Goal: Task Accomplishment & Management: Use online tool/utility

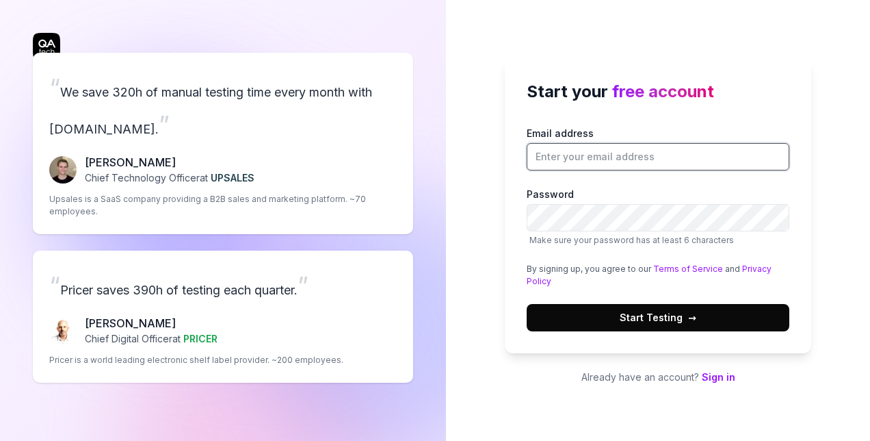
click at [582, 153] on input "Email address" at bounding box center [658, 156] width 263 height 27
type input "abiodunmtsh@gmail.com"
click at [648, 324] on button "Start Testing →" at bounding box center [658, 317] width 263 height 27
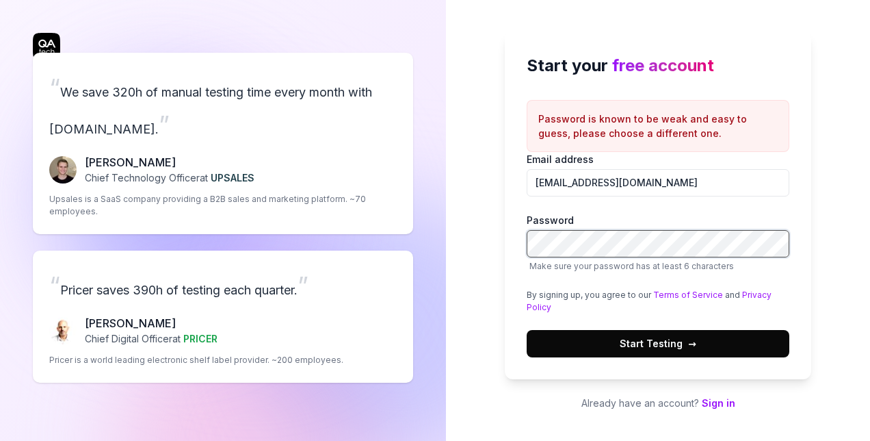
click at [498, 243] on div "Start your free account Password is known to be weak and easy to guess, please …" at bounding box center [658, 220] width 424 height 441
click at [635, 343] on span "Start Testing →" at bounding box center [658, 343] width 77 height 14
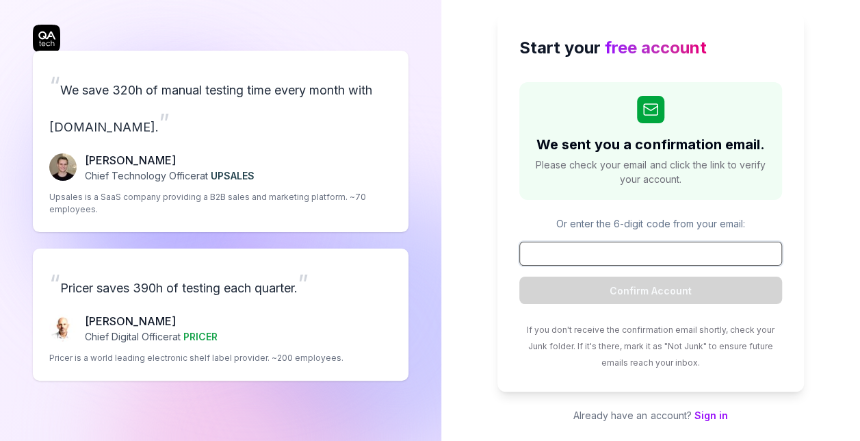
scroll to position [11, 0]
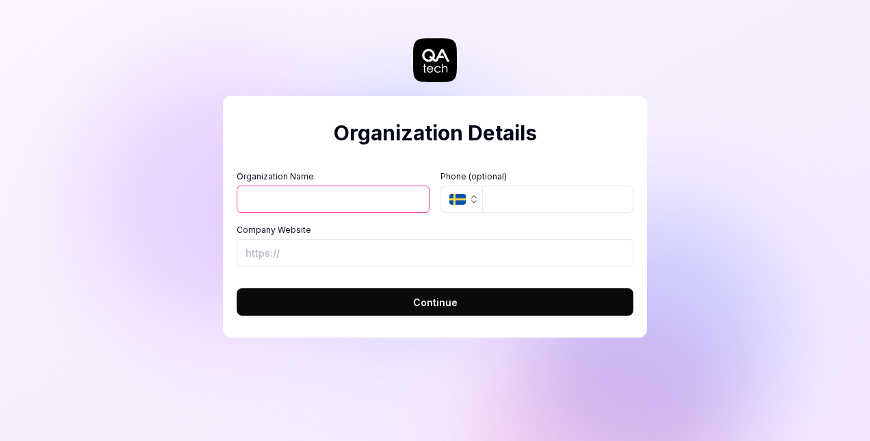
click at [343, 202] on input "Organization Name" at bounding box center [333, 198] width 193 height 27
type input "Freen"
click at [475, 200] on icon "button" at bounding box center [474, 199] width 11 height 11
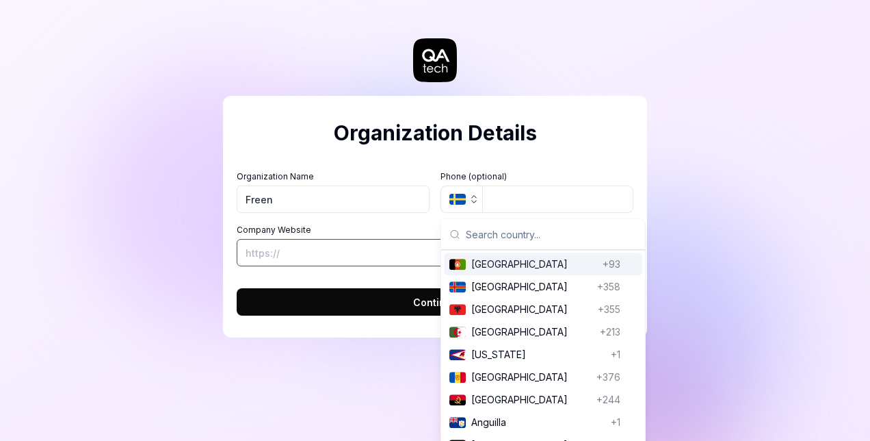
click at [323, 248] on input "Company Website" at bounding box center [435, 252] width 397 height 27
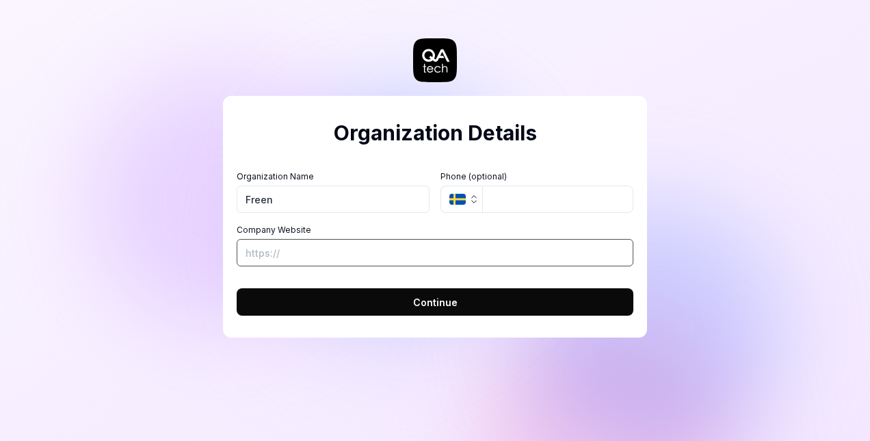
paste input "[URL][DOMAIN_NAME]"
type input "[URL][DOMAIN_NAME]"
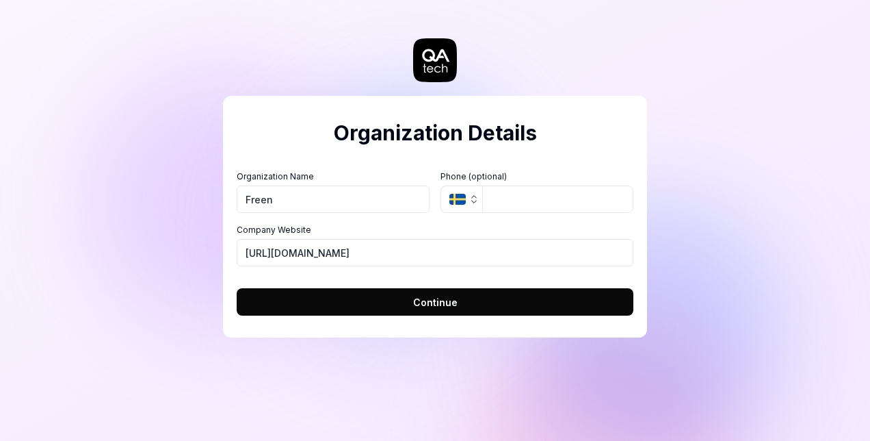
click at [416, 292] on button "Continue" at bounding box center [435, 301] width 397 height 27
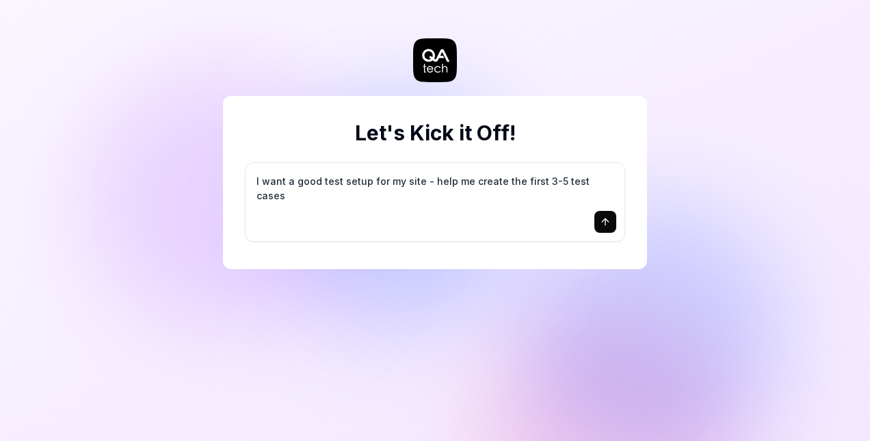
click at [602, 218] on icon "submit" at bounding box center [605, 221] width 11 height 11
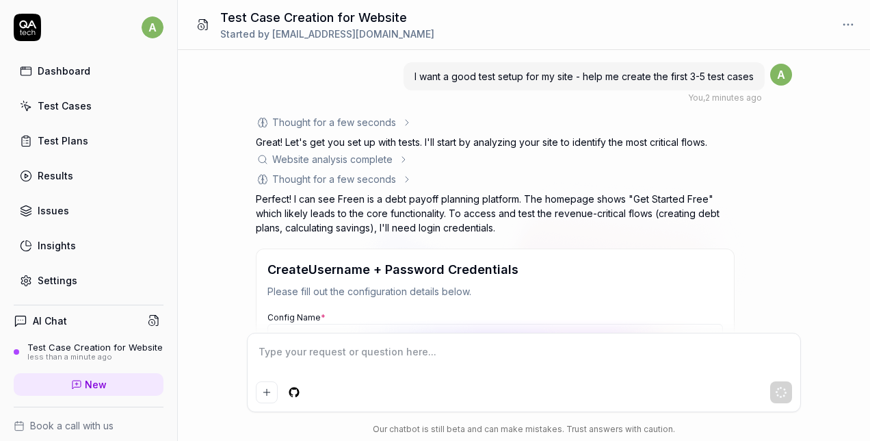
scroll to position [264, 0]
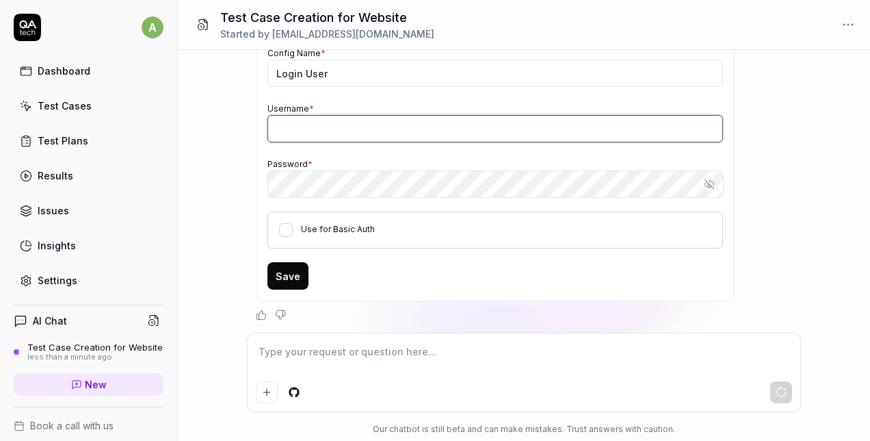
type input "[EMAIL_ADDRESS][DOMAIN_NAME]"
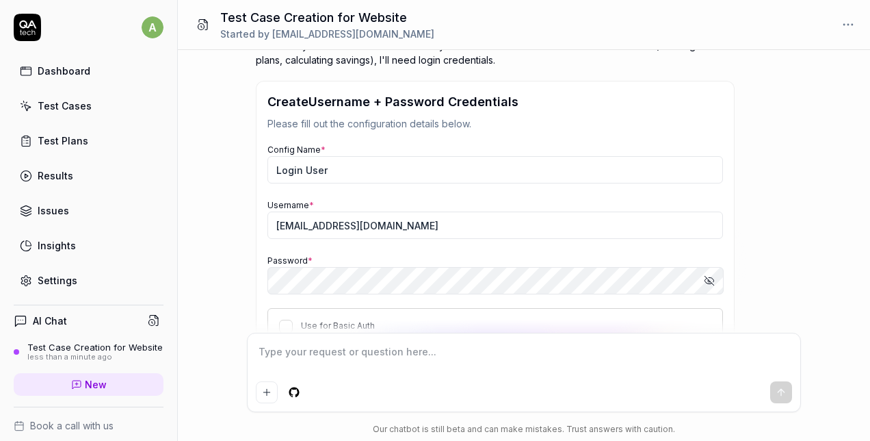
scroll to position [196, 0]
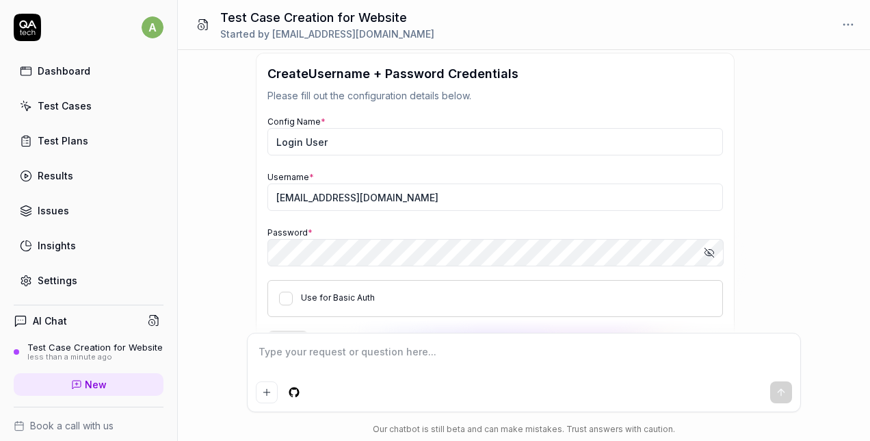
click at [712, 252] on icon "button" at bounding box center [709, 252] width 11 height 11
click at [230, 227] on div "I want a good test setup for my site - help me create the first 3-5 test cases …" at bounding box center [524, 191] width 692 height 283
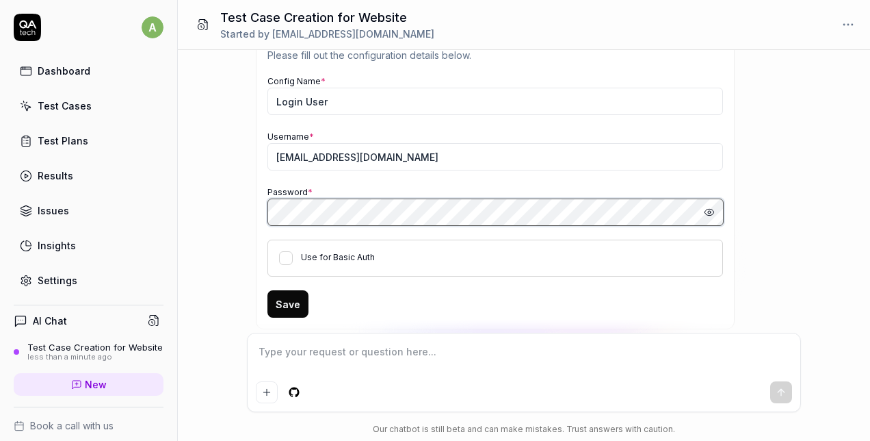
scroll to position [264, 0]
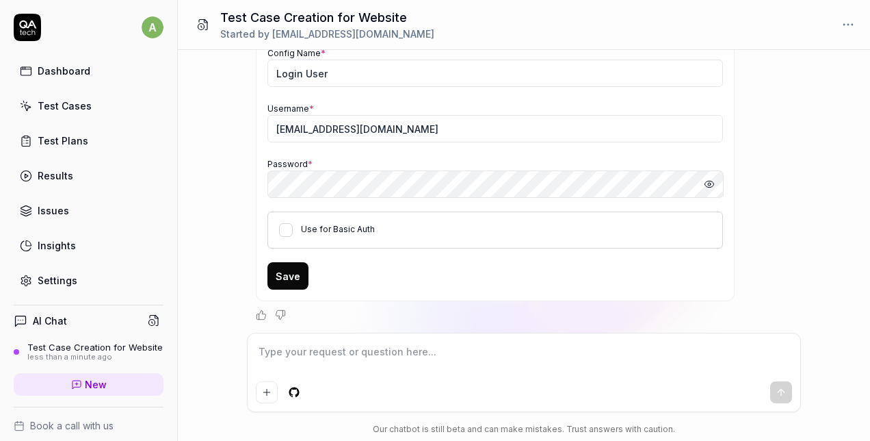
click at [293, 274] on button "Save" at bounding box center [287, 275] width 41 height 27
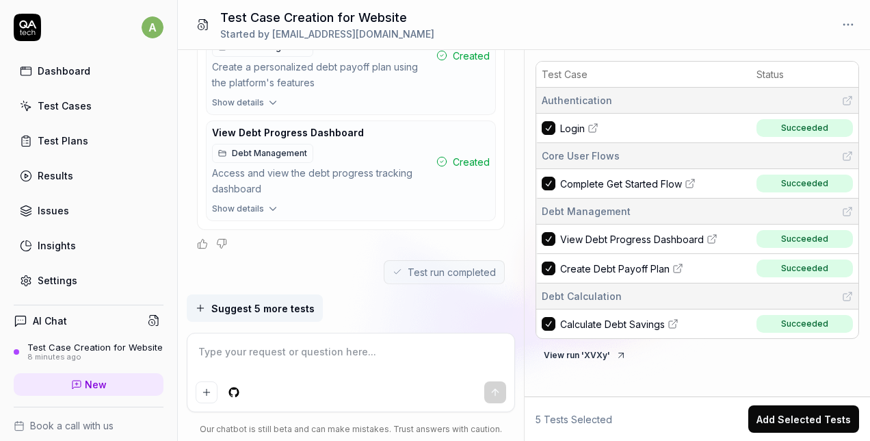
scroll to position [1179, 0]
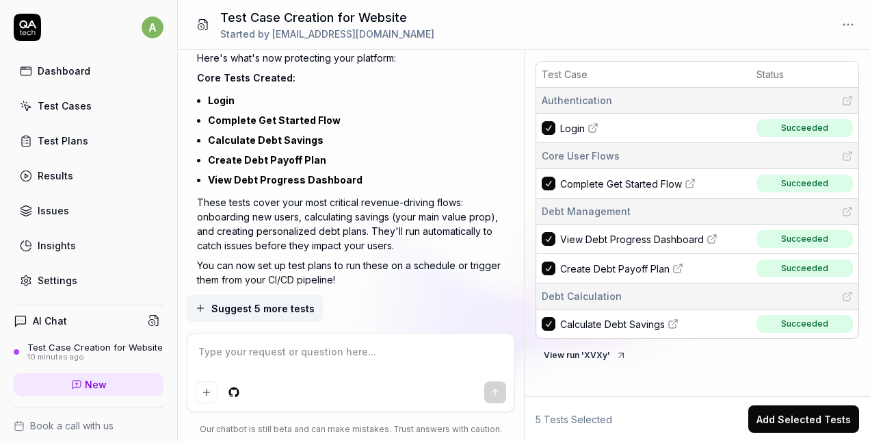
click at [207, 312] on button "Suggest 5 more tests" at bounding box center [255, 307] width 136 height 27
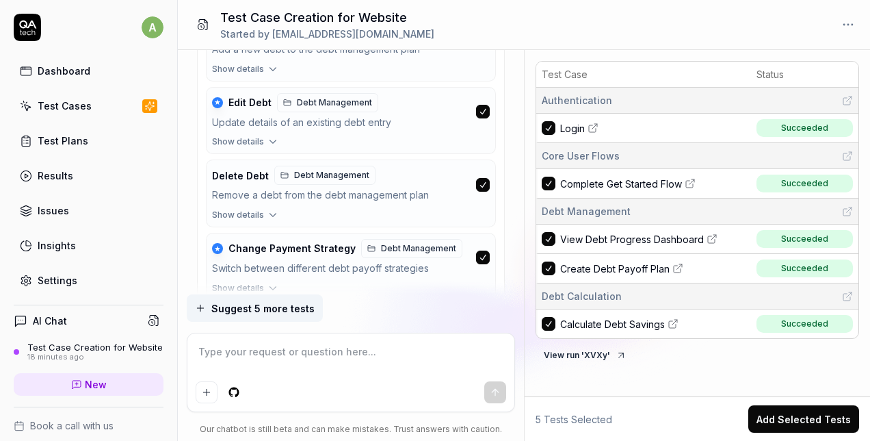
scroll to position [1865, 0]
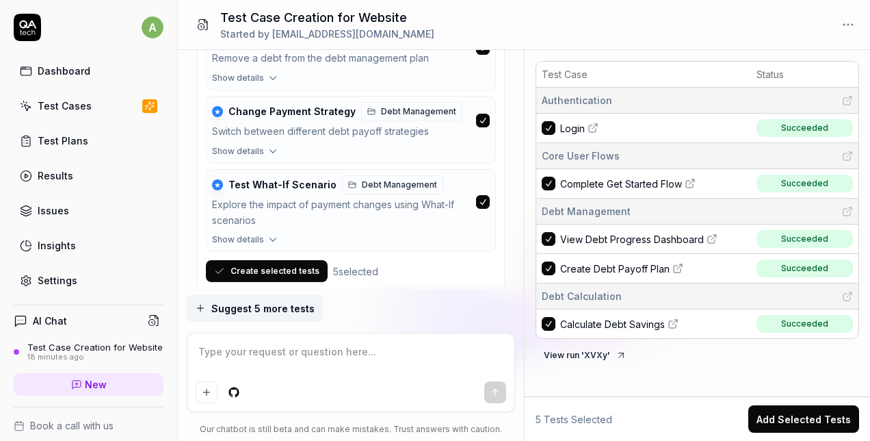
click at [772, 420] on button "Add Selected Tests" at bounding box center [803, 418] width 111 height 27
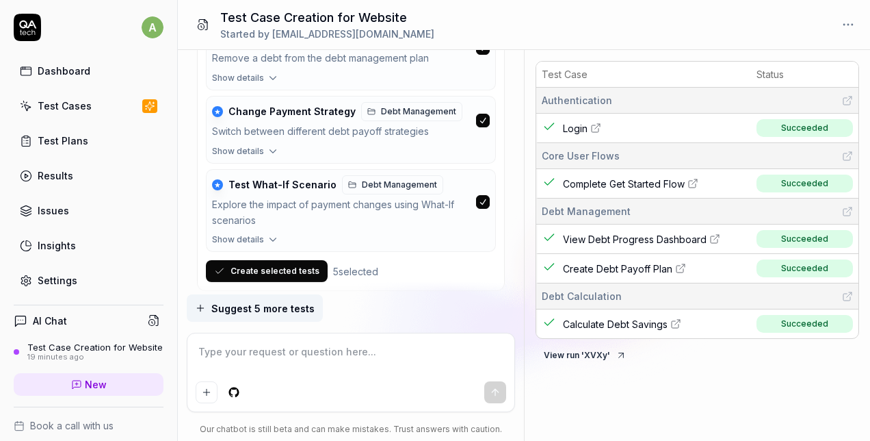
click at [276, 260] on button "Create selected tests" at bounding box center [267, 271] width 122 height 22
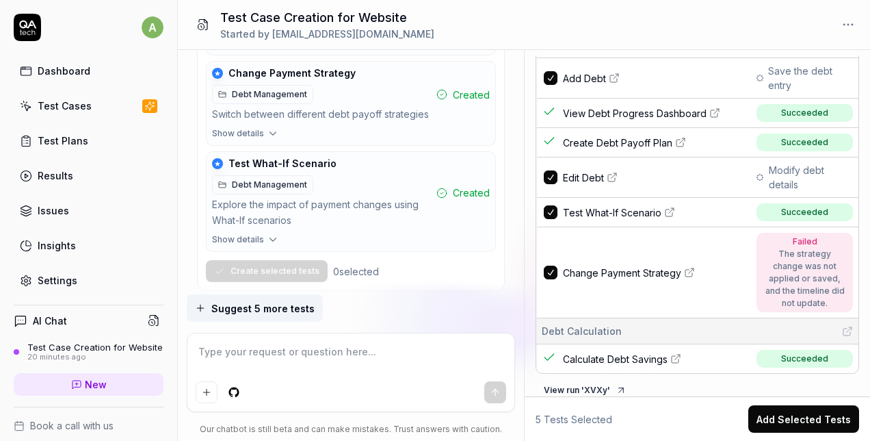
scroll to position [213, 0]
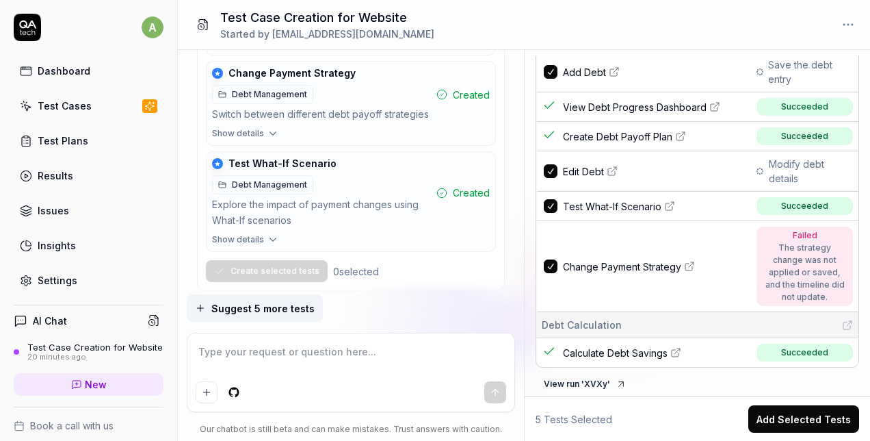
click at [691, 262] on icon at bounding box center [691, 264] width 5 height 5
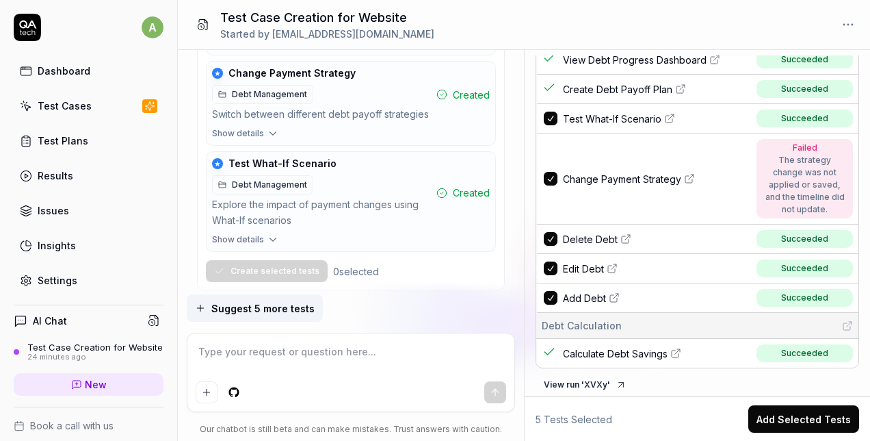
scroll to position [180, 0]
click at [201, 306] on icon "button" at bounding box center [200, 307] width 11 height 11
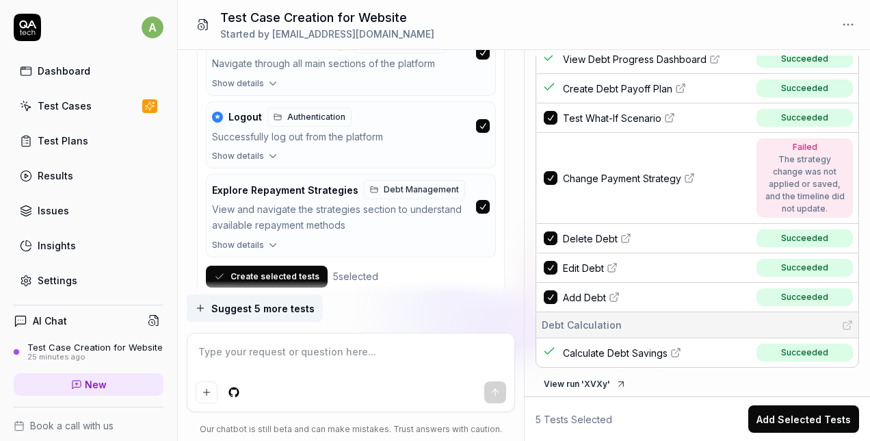
click at [789, 423] on button "Add Selected Tests" at bounding box center [803, 418] width 111 height 27
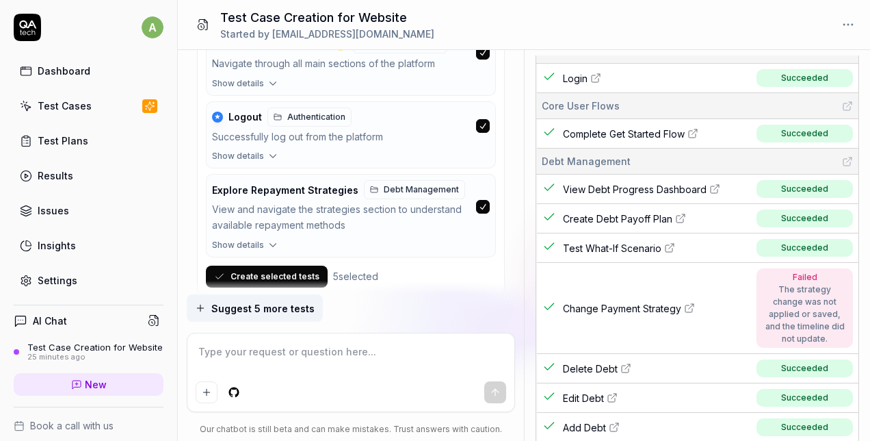
scroll to position [135, 0]
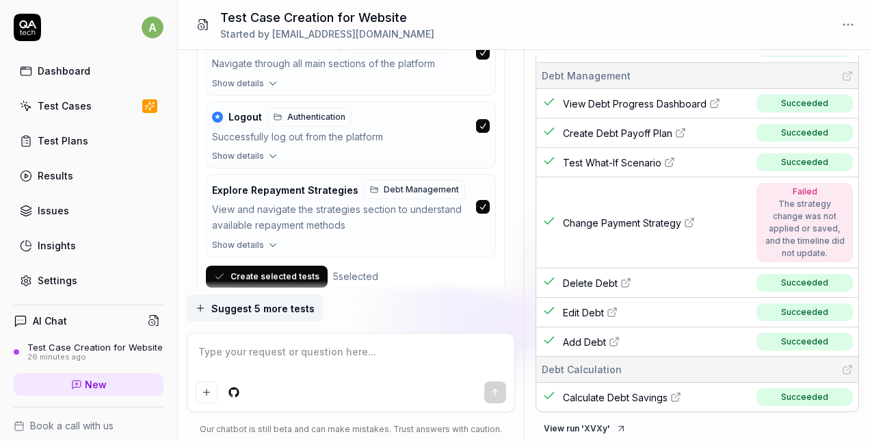
click at [250, 265] on button "Create selected tests" at bounding box center [267, 276] width 122 height 22
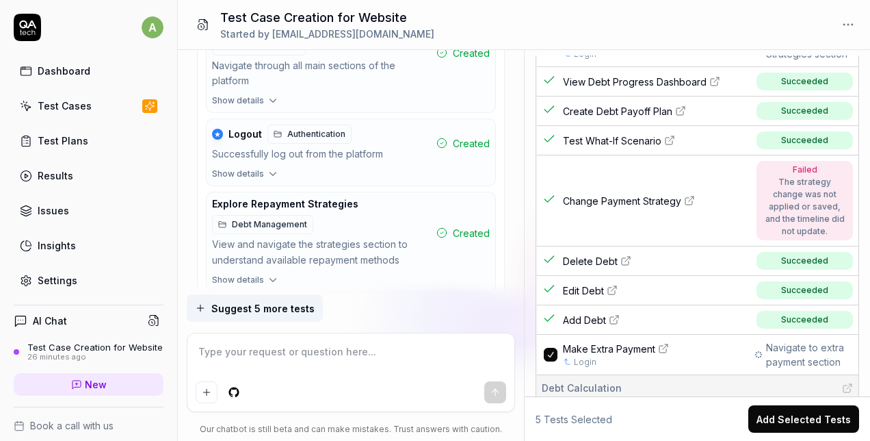
scroll to position [380, 0]
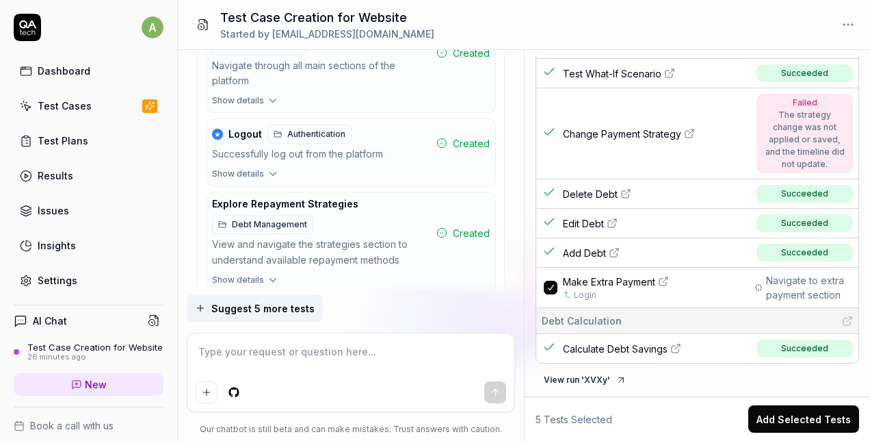
click at [786, 420] on button "Add Selected Tests" at bounding box center [803, 418] width 111 height 27
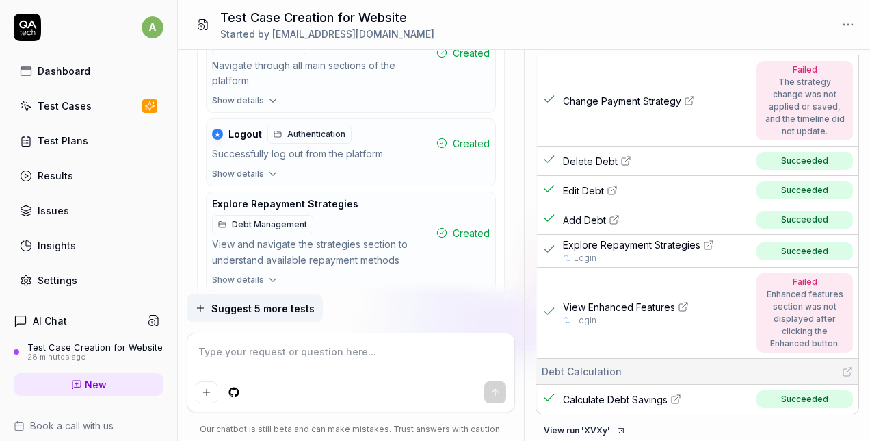
scroll to position [357, 0]
click at [681, 300] on icon at bounding box center [683, 305] width 11 height 11
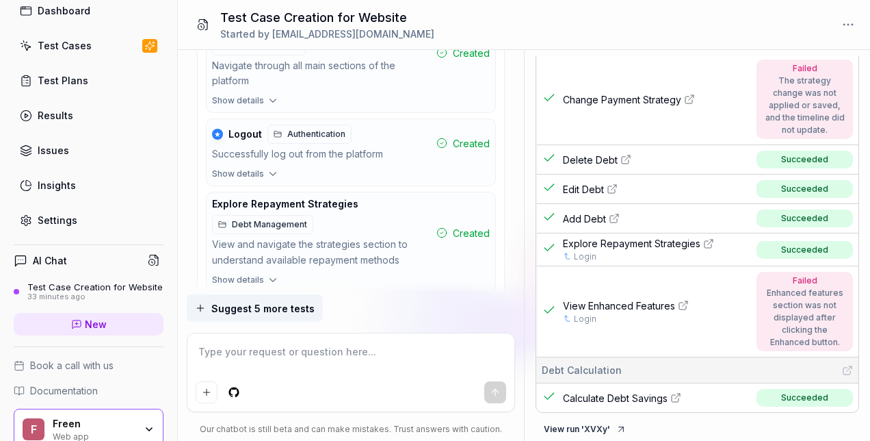
scroll to position [0, 0]
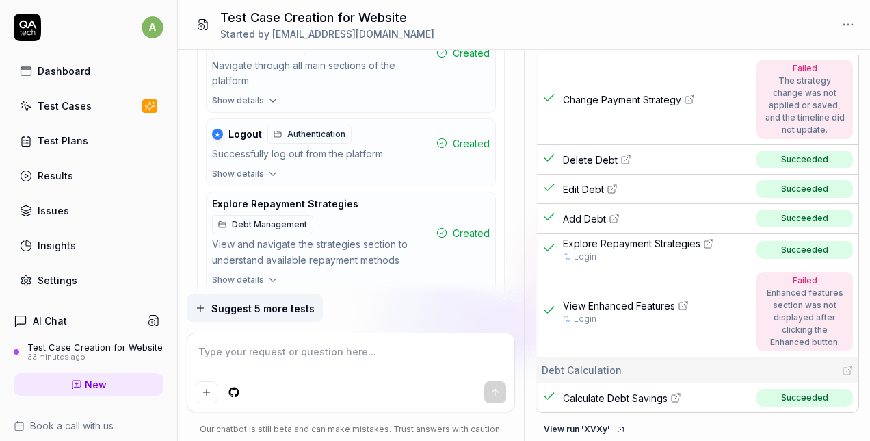
click at [77, 105] on div "Test Cases" at bounding box center [65, 106] width 54 height 14
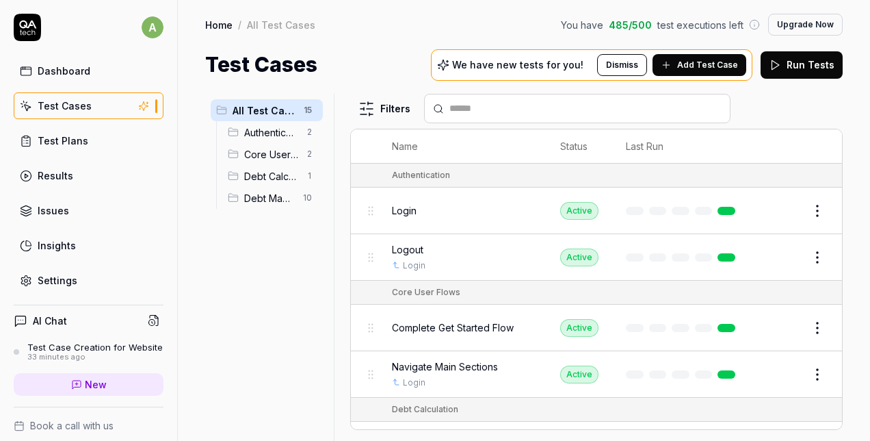
click at [53, 139] on div "Test Plans" at bounding box center [63, 140] width 51 height 14
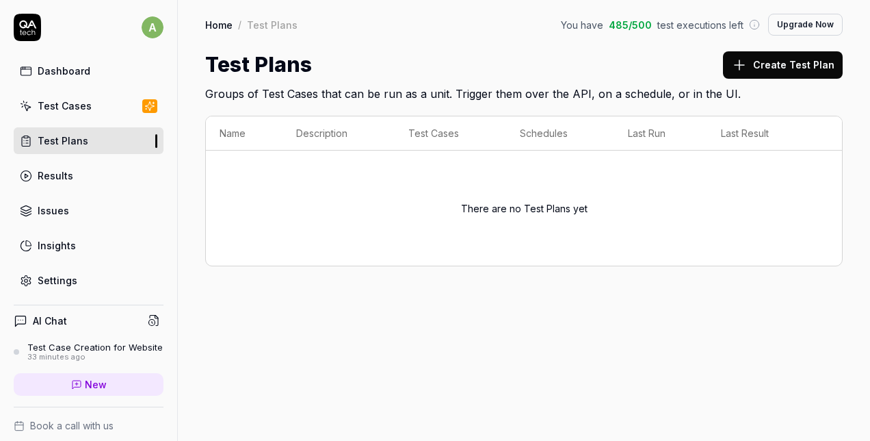
click at [51, 175] on div "Results" at bounding box center [56, 175] width 36 height 14
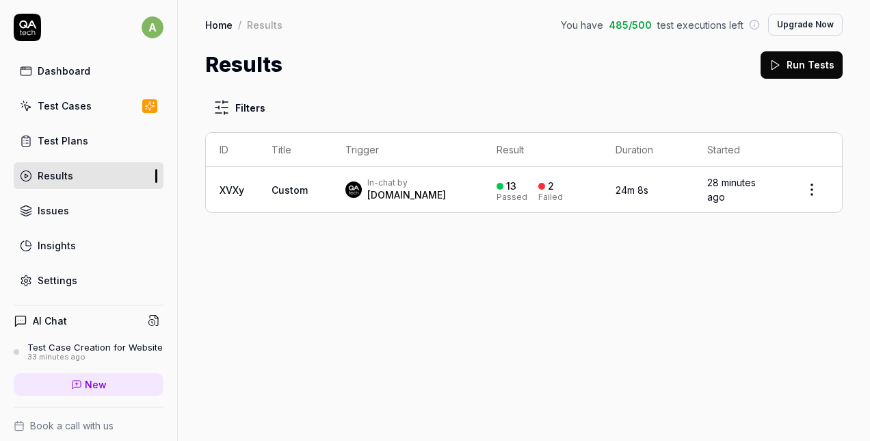
click at [67, 218] on link "Issues" at bounding box center [89, 210] width 150 height 27
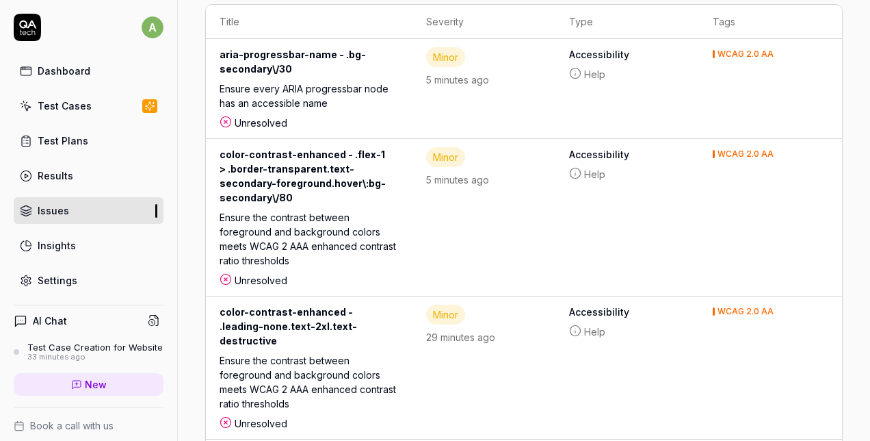
scroll to position [322, 0]
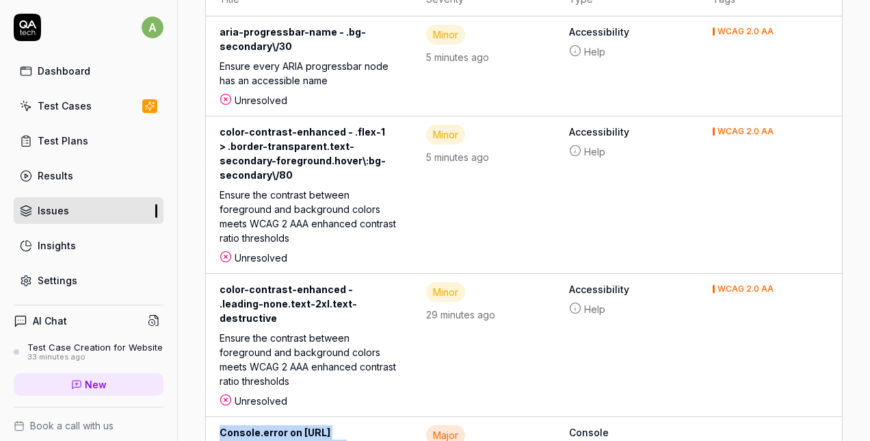
drag, startPoint x: 213, startPoint y: 298, endPoint x: 336, endPoint y: 371, distance: 142.3
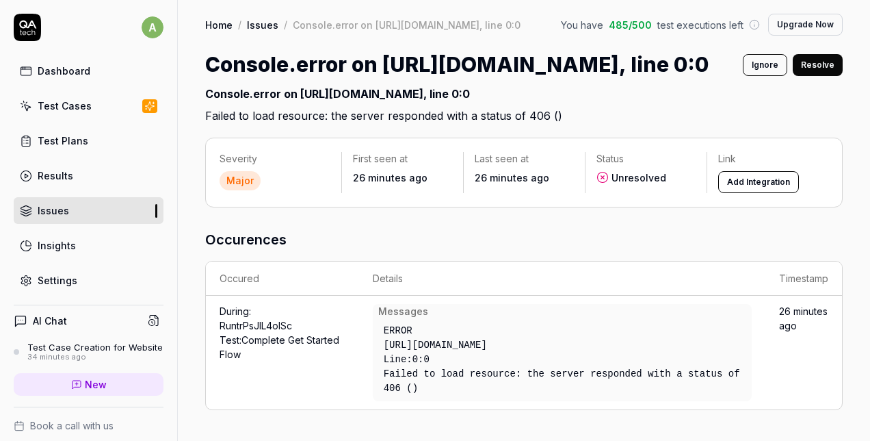
click at [52, 208] on div "Issues" at bounding box center [53, 210] width 31 height 14
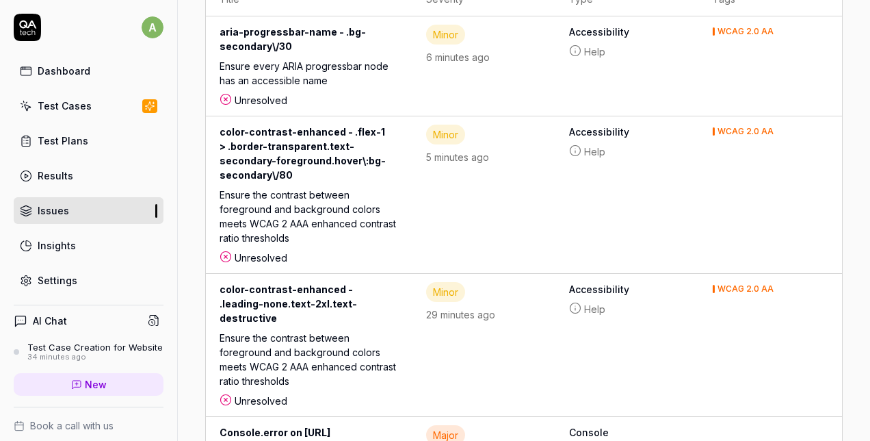
click at [68, 70] on div "Dashboard" at bounding box center [64, 71] width 53 height 14
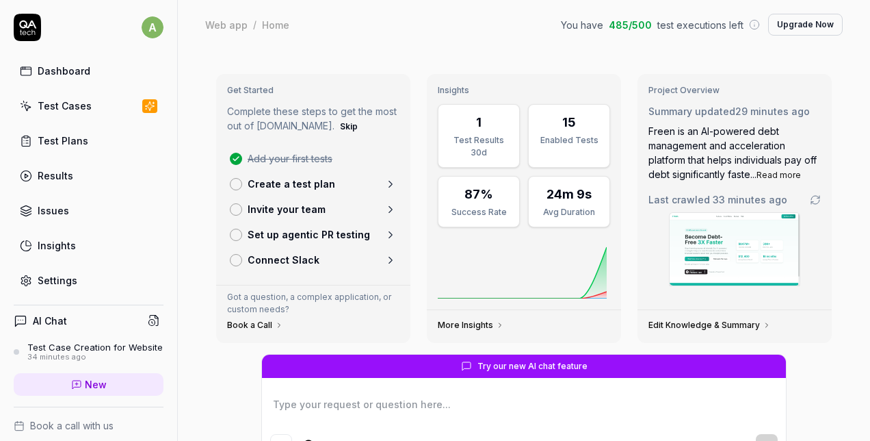
click at [48, 104] on div "Test Cases" at bounding box center [65, 106] width 54 height 14
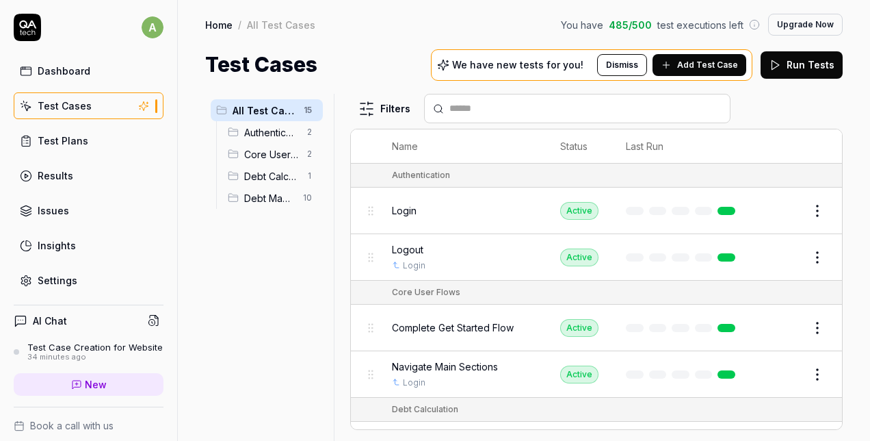
click at [707, 69] on span "Add Test Case" at bounding box center [707, 65] width 61 height 12
click at [53, 144] on div "Test Plans" at bounding box center [63, 140] width 51 height 14
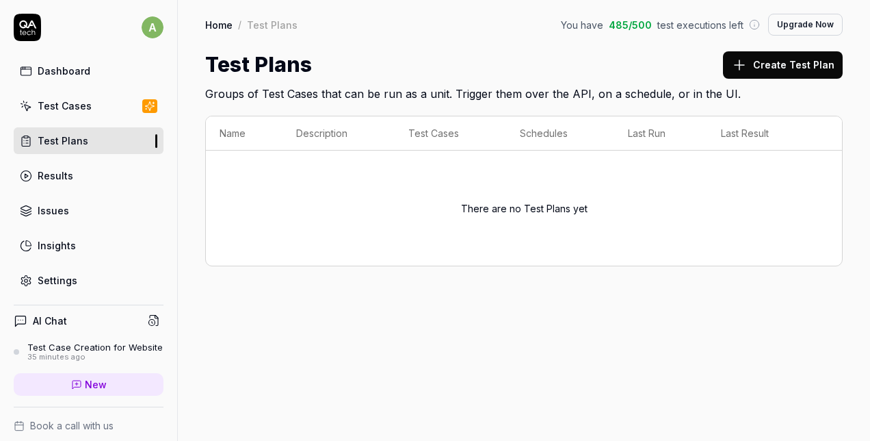
click at [58, 241] on div "Insights" at bounding box center [57, 245] width 38 height 14
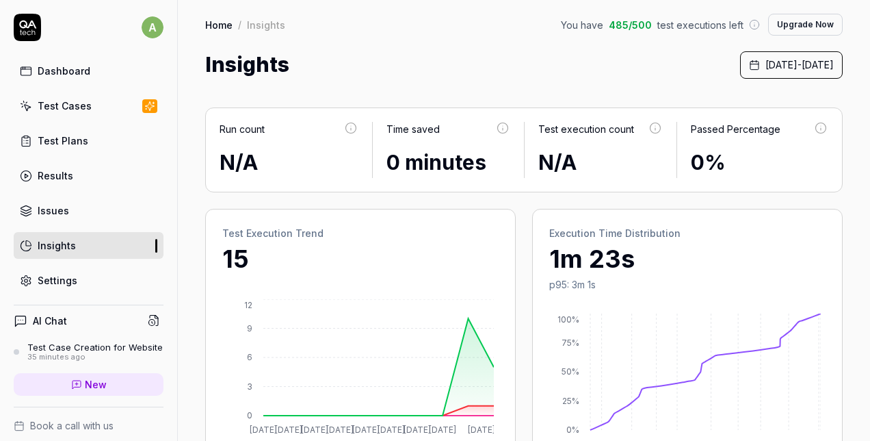
click at [57, 70] on div "Dashboard" at bounding box center [64, 71] width 53 height 14
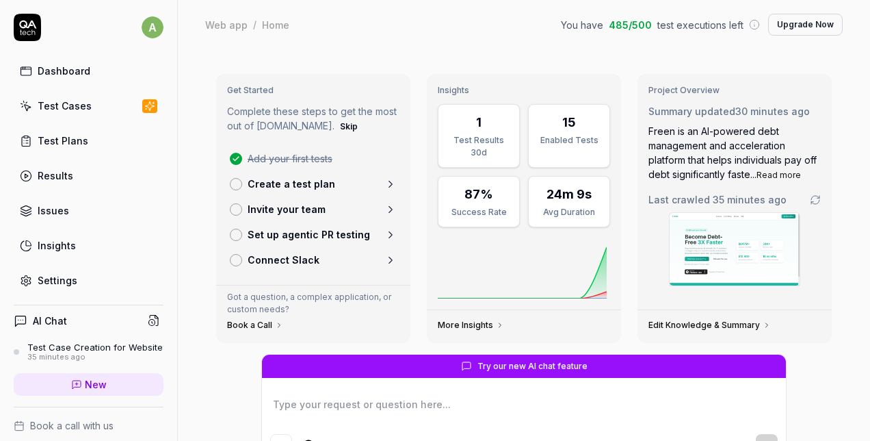
click at [364, 183] on link "Create a test plan" at bounding box center [313, 183] width 178 height 25
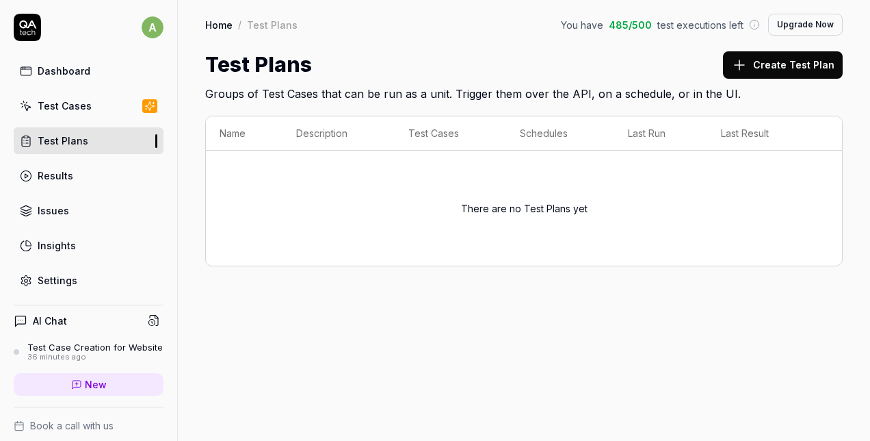
click at [783, 68] on button "Create Test Plan" at bounding box center [783, 64] width 120 height 27
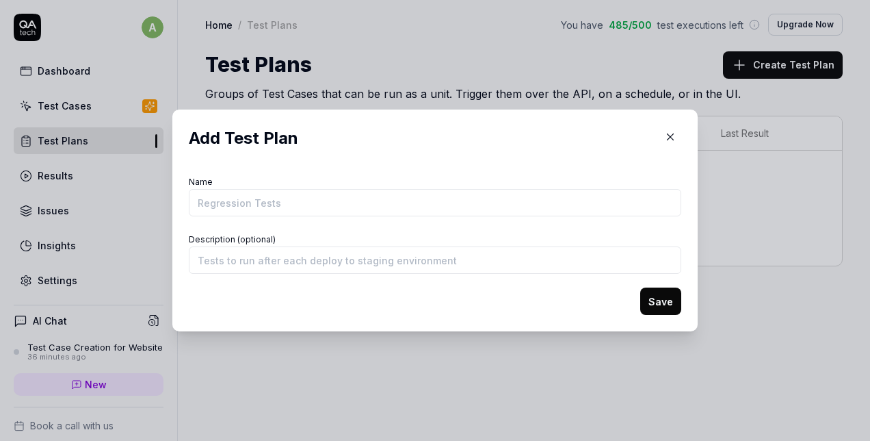
click at [668, 132] on icon "button" at bounding box center [670, 137] width 12 height 12
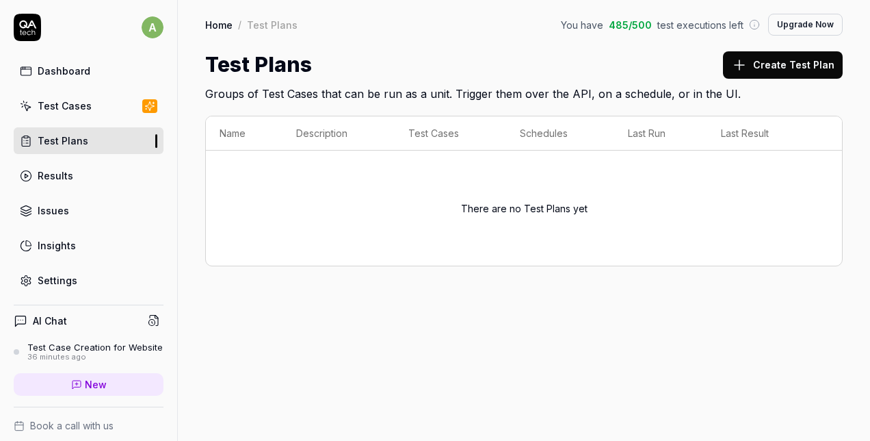
click at [74, 171] on link "Results" at bounding box center [89, 175] width 150 height 27
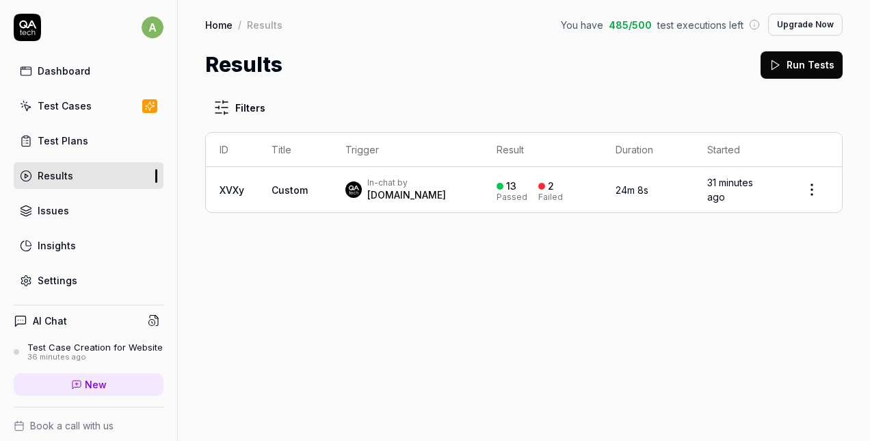
click at [669, 196] on td "24m 8s" at bounding box center [648, 189] width 92 height 45
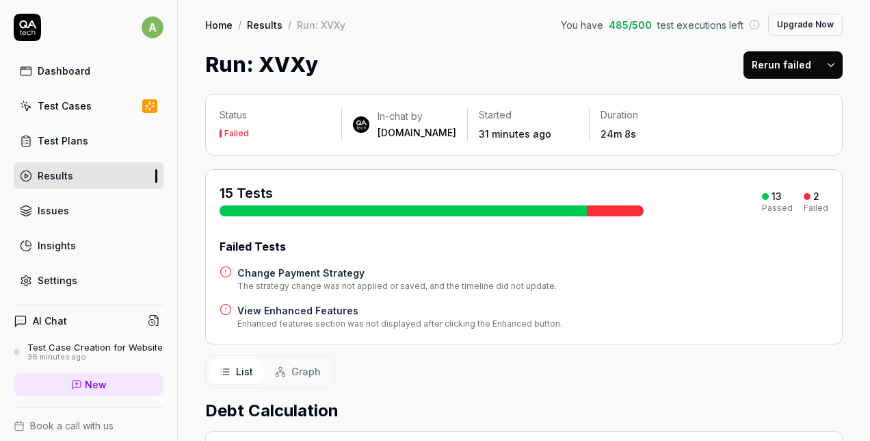
click at [65, 212] on div "Issues" at bounding box center [53, 210] width 31 height 14
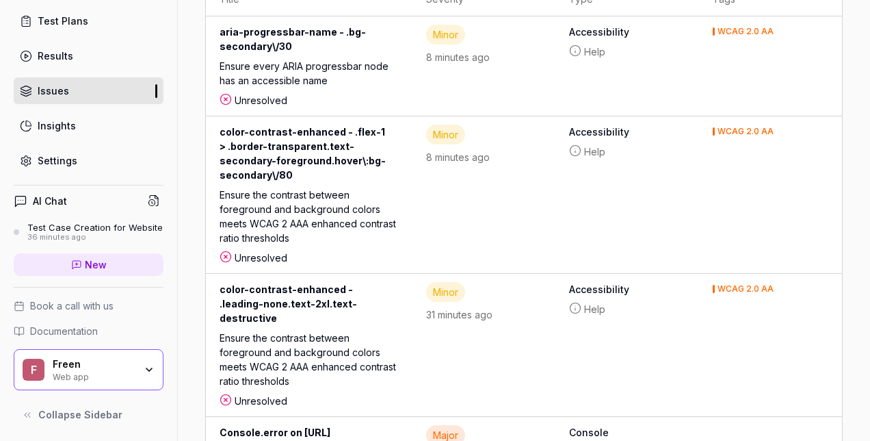
scroll to position [129, 0]
click at [71, 268] on icon at bounding box center [76, 263] width 11 height 11
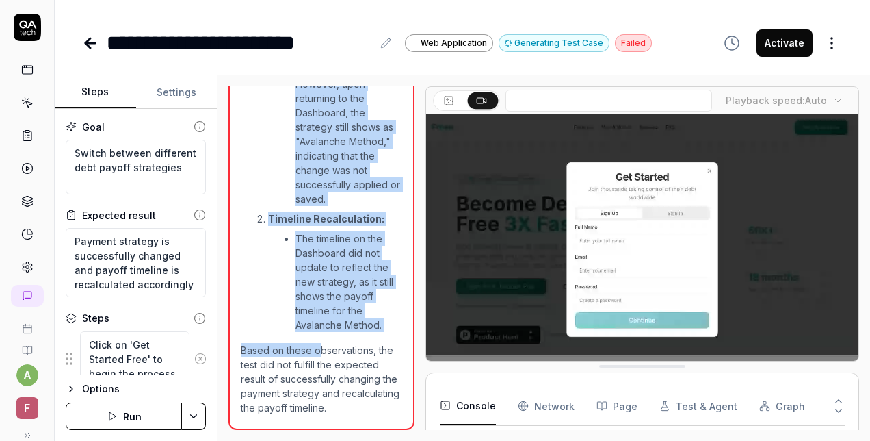
scroll to position [620, 0]
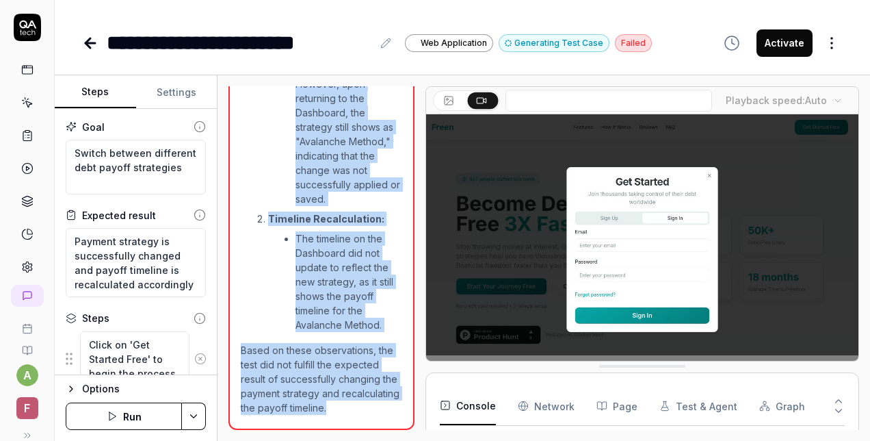
drag, startPoint x: 260, startPoint y: 155, endPoint x: 311, endPoint y: 404, distance: 254.9
click at [311, 404] on div "The strategy change was not applied or saved, and the timeline did not update. …" at bounding box center [321, 85] width 186 height 689
copy div "The strategy change was not applied or saved, and the timeline did not update. …"
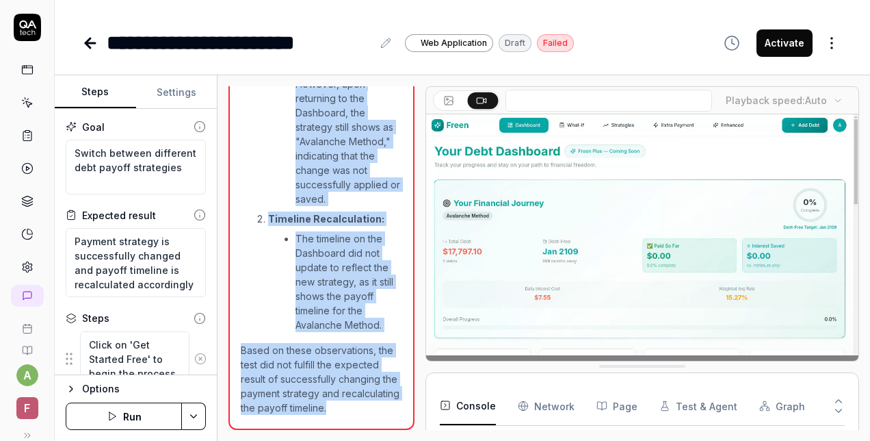
click at [322, 143] on li "However, upon returning to the Dashboard, the strategy still shows as "Avalanch…" at bounding box center [349, 141] width 107 height 129
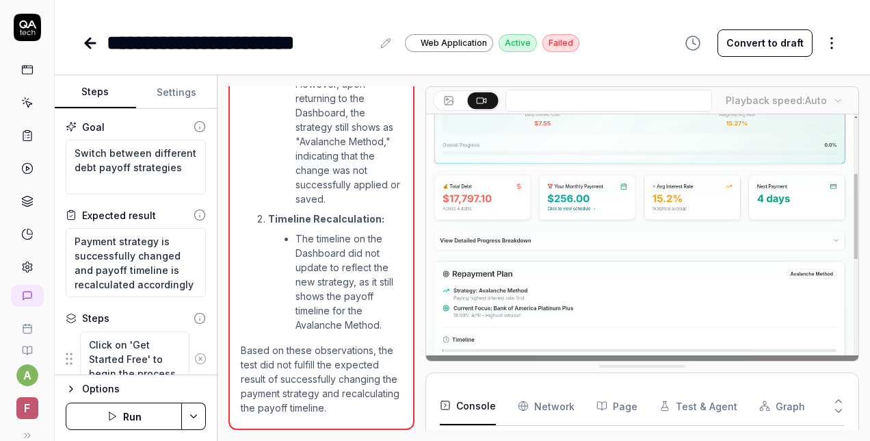
type textarea "*"
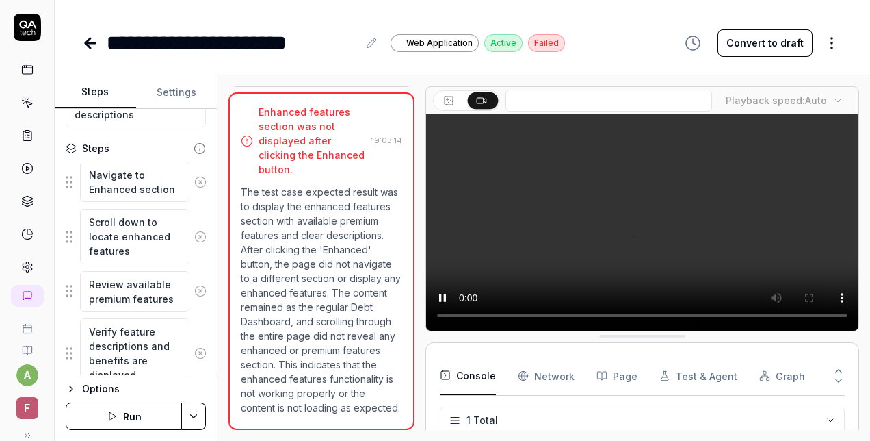
scroll to position [237, 0]
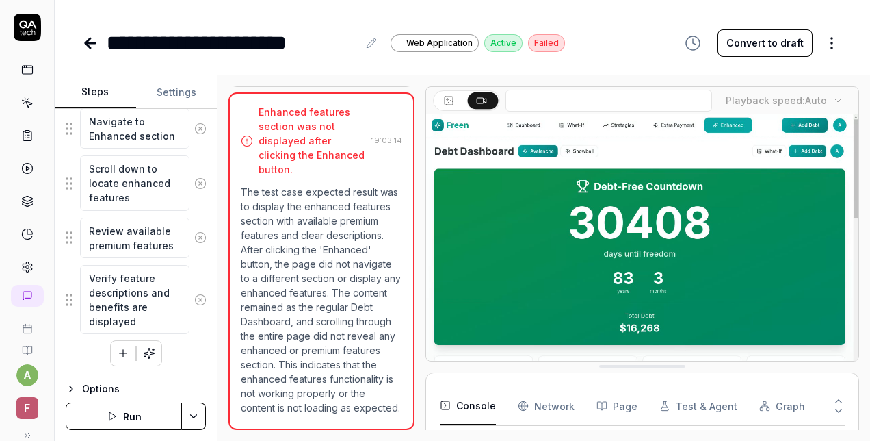
click at [69, 390] on icon "button" at bounding box center [71, 388] width 11 height 11
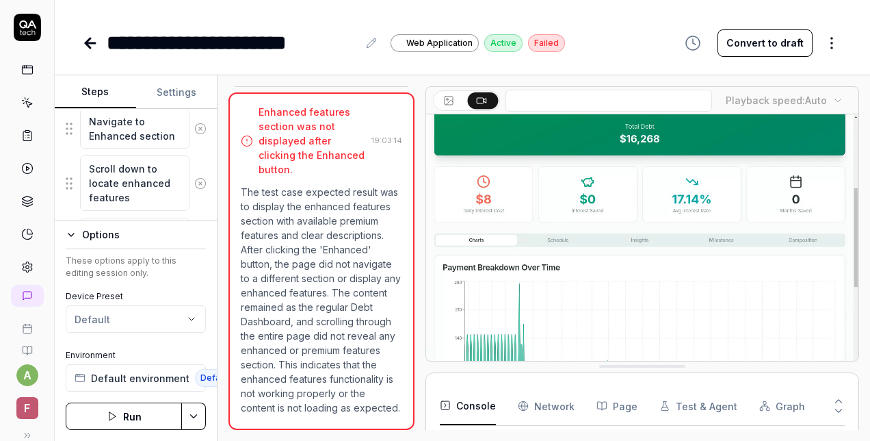
click at [70, 233] on icon "button" at bounding box center [71, 234] width 11 height 11
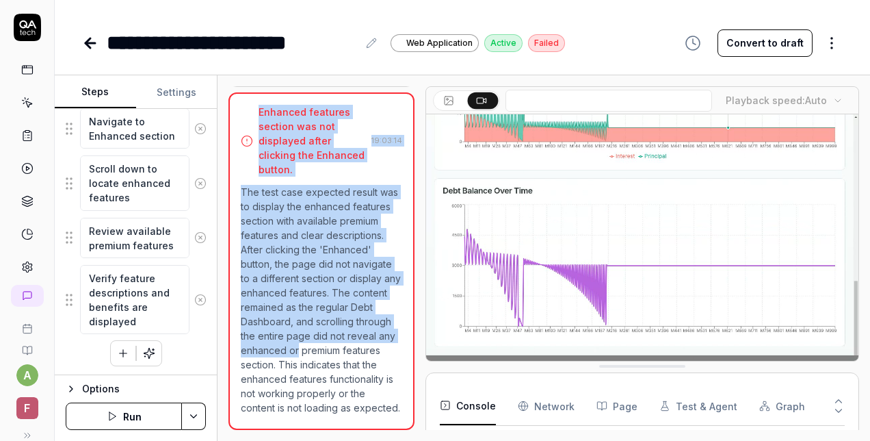
scroll to position [326, 0]
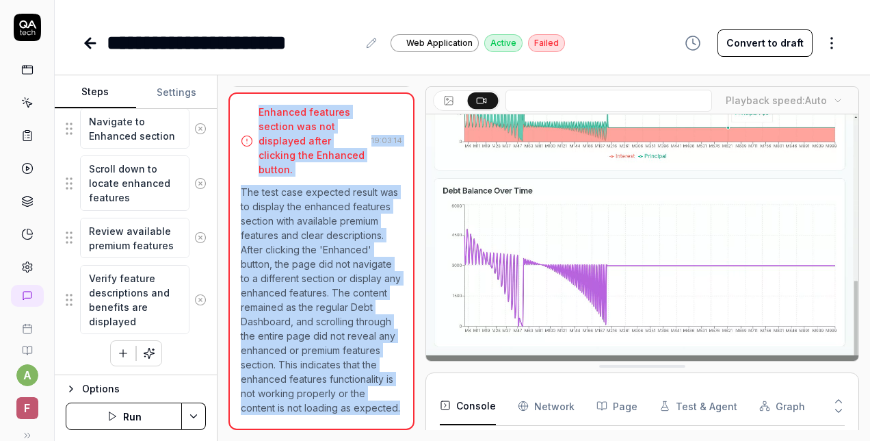
drag, startPoint x: 260, startPoint y: 270, endPoint x: 285, endPoint y: 405, distance: 137.7
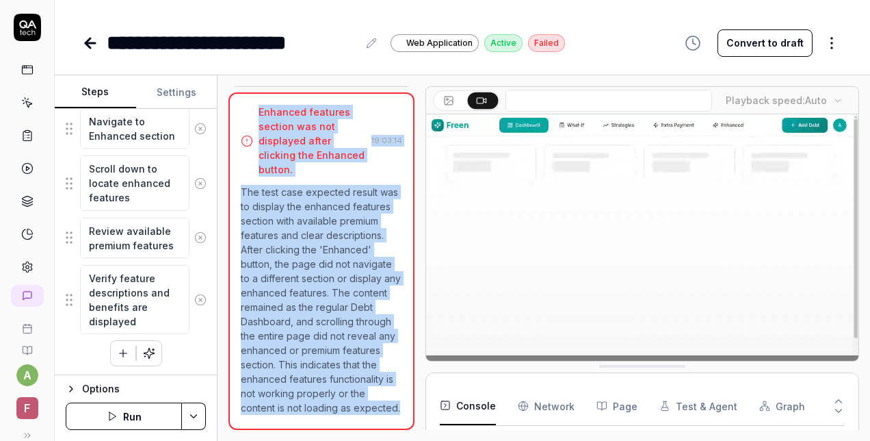
click at [285, 405] on div "Enhanced features section was not displayed after clicking the Enhanced button.…" at bounding box center [321, 260] width 186 height 337
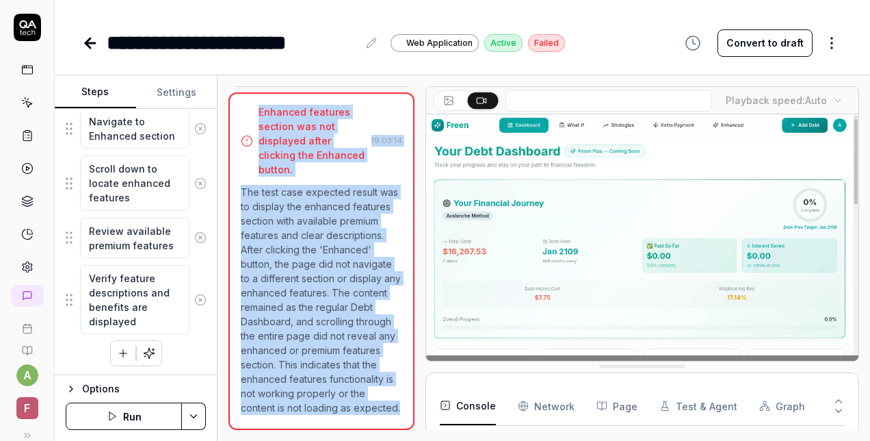
copy div "Enhanced features section was not displayed after clicking the Enhanced button.…"
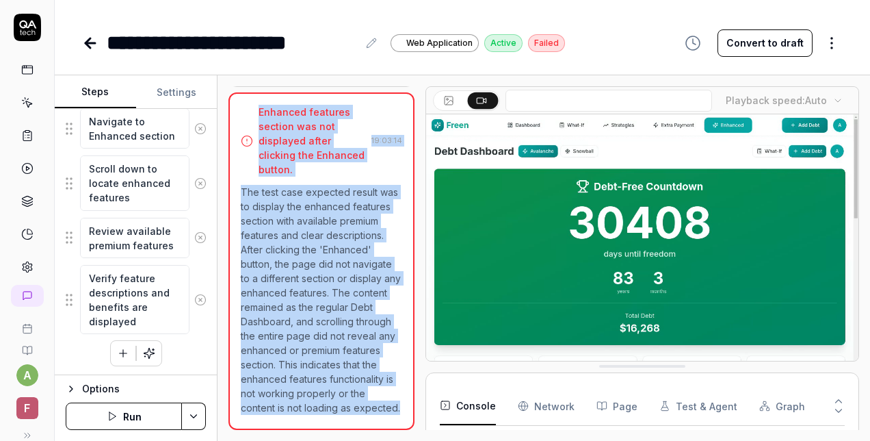
click at [337, 185] on p "The test case expected result was to display the enhanced features section with…" at bounding box center [321, 300] width 161 height 230
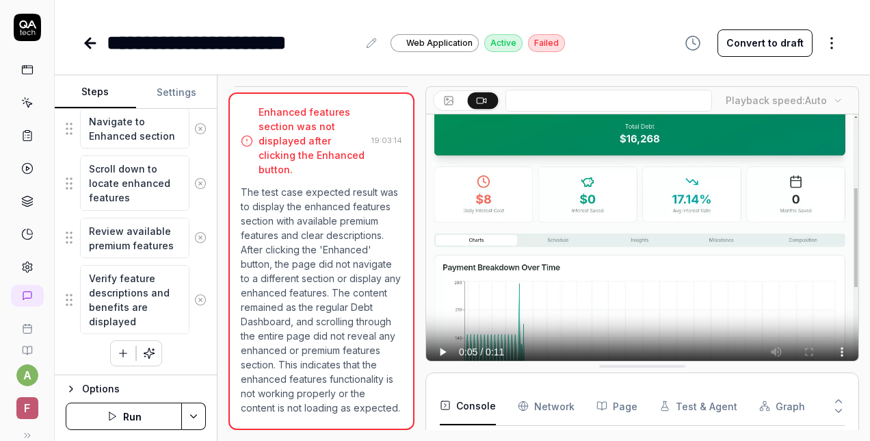
type textarea "*"
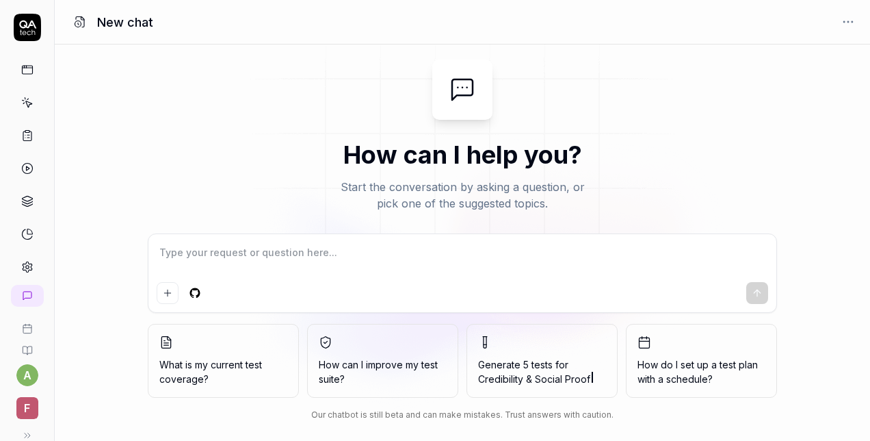
click at [21, 73] on icon at bounding box center [27, 70] width 12 height 12
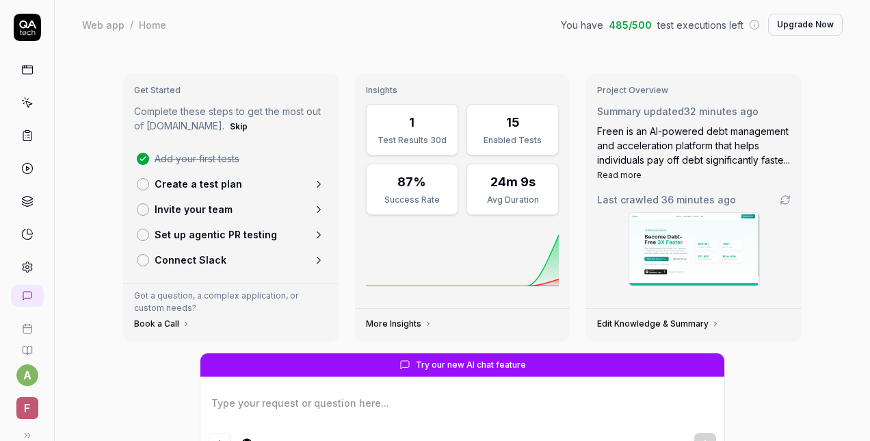
click at [26, 134] on icon at bounding box center [27, 135] width 12 height 12
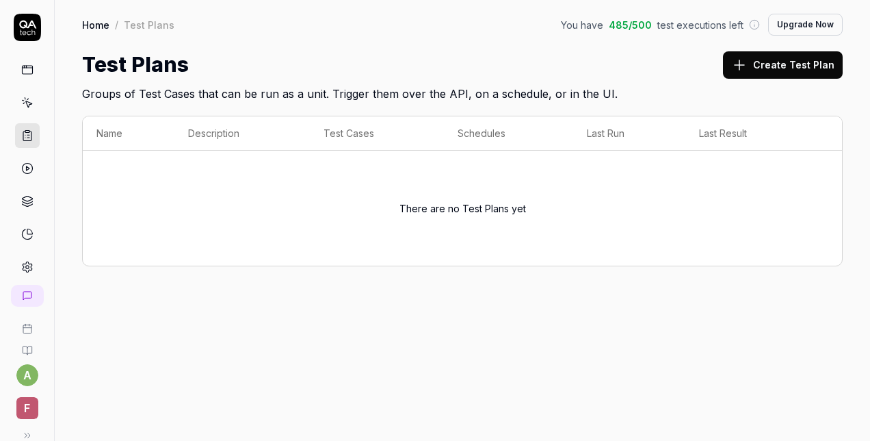
click at [21, 69] on icon at bounding box center [27, 70] width 12 height 12
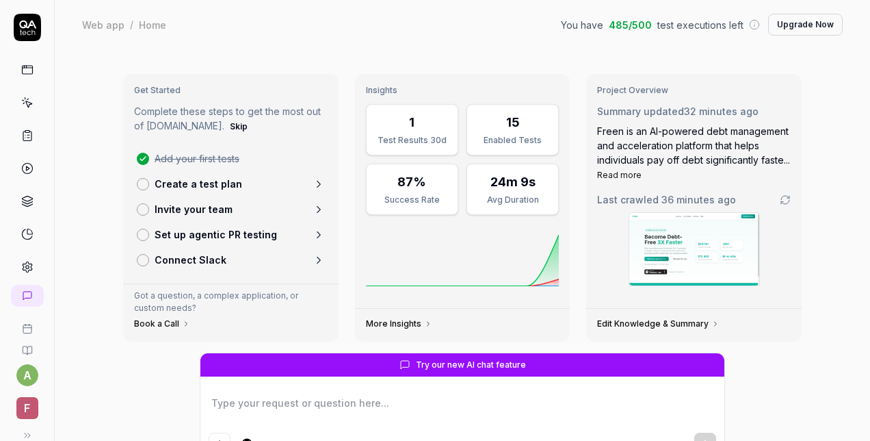
click at [21, 70] on icon at bounding box center [27, 70] width 12 height 12
click at [21, 100] on icon at bounding box center [27, 102] width 12 height 12
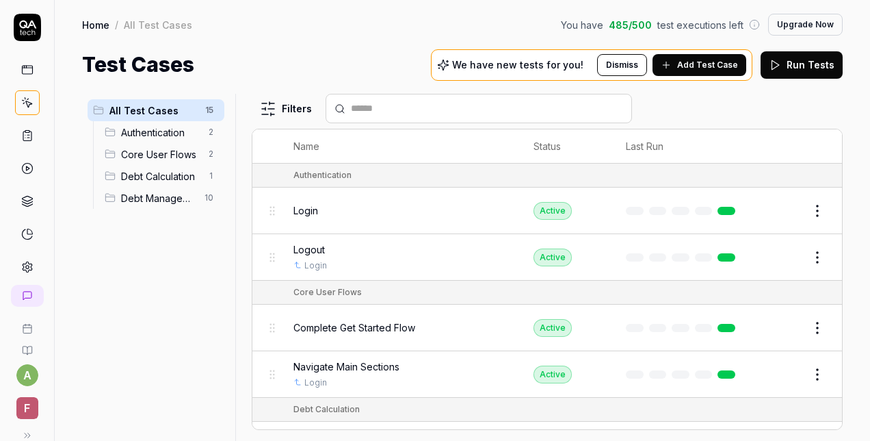
click at [695, 66] on span "Add Test Case" at bounding box center [707, 65] width 61 height 12
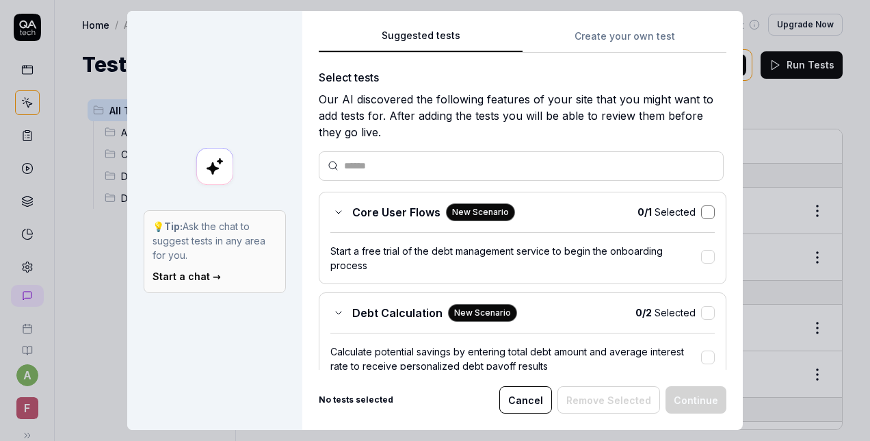
click at [701, 212] on button "button" at bounding box center [708, 212] width 14 height 14
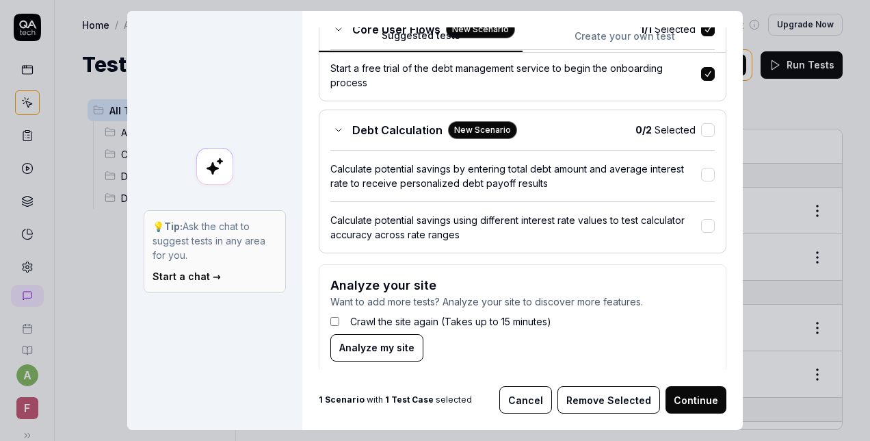
scroll to position [193, 0]
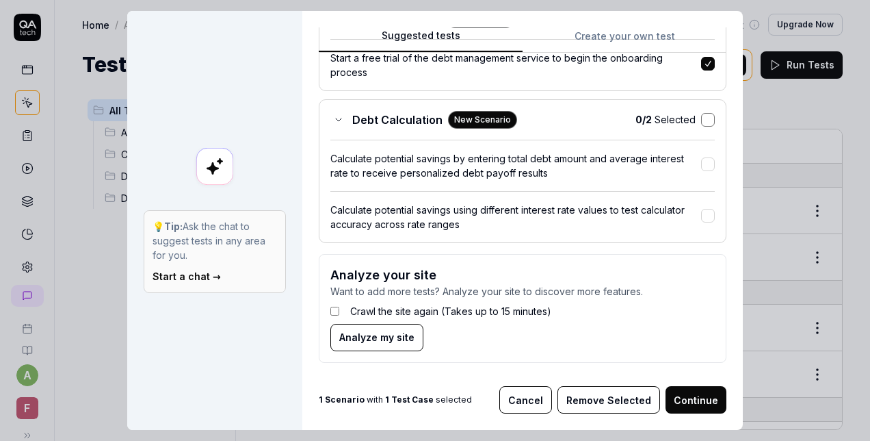
click at [701, 117] on button "button" at bounding box center [708, 120] width 14 height 14
click at [687, 406] on button "Continue" at bounding box center [696, 399] width 61 height 27
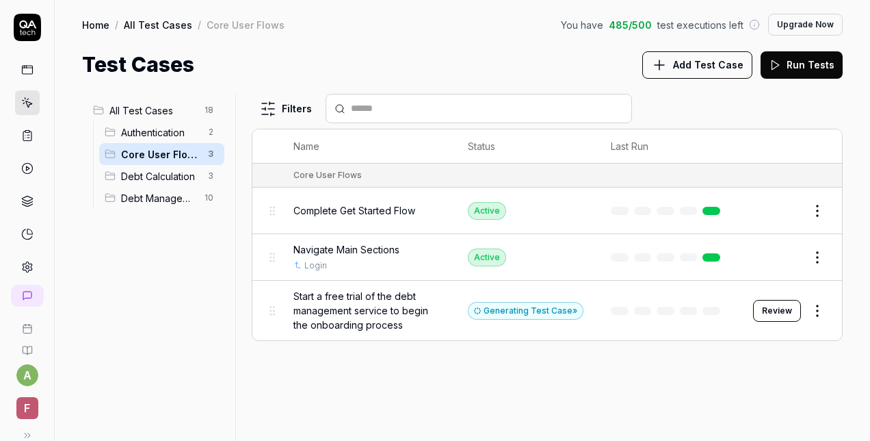
click at [792, 70] on button "Run Tests" at bounding box center [802, 64] width 82 height 27
click at [675, 68] on button "Add Test Case" at bounding box center [697, 64] width 110 height 27
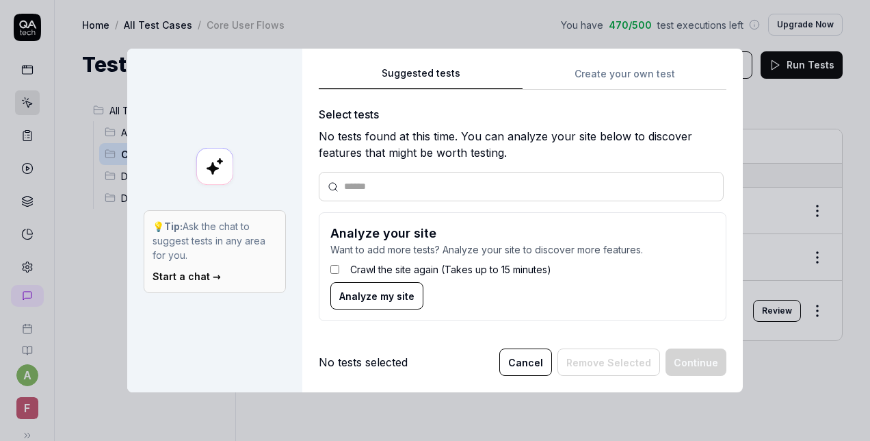
click at [450, 33] on div "Suggested tests 💡 Tip: Ask the chat to suggest tests in any area for you. Start…" at bounding box center [435, 220] width 870 height 441
click at [389, 298] on span "Analyze my site" at bounding box center [376, 296] width 75 height 14
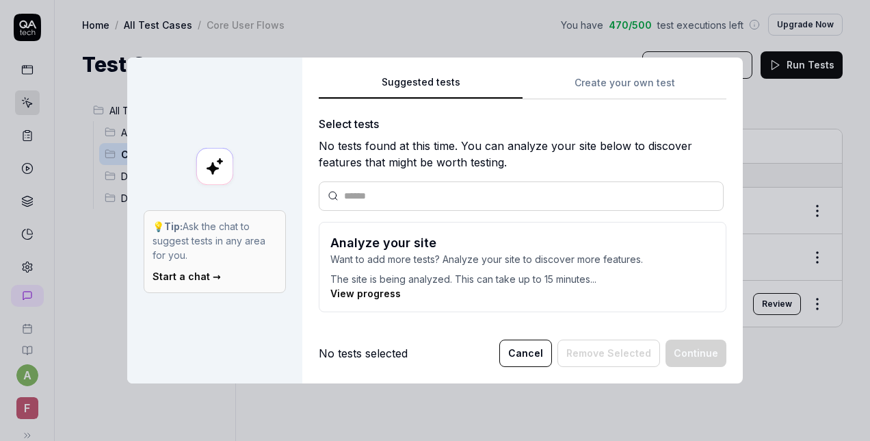
click at [353, 287] on link "View progress" at bounding box center [365, 293] width 70 height 12
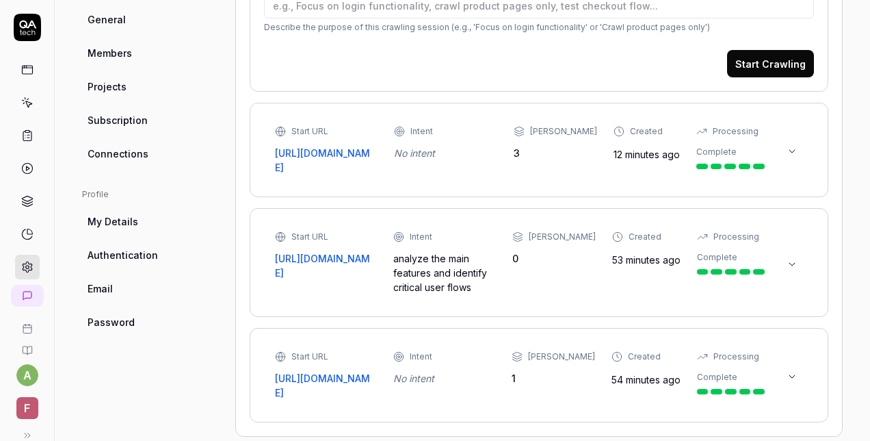
scroll to position [467, 0]
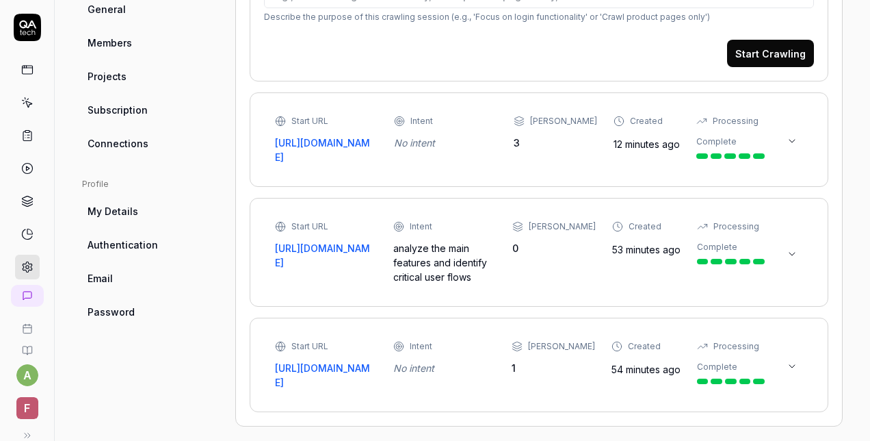
click at [787, 140] on button at bounding box center [792, 141] width 22 height 22
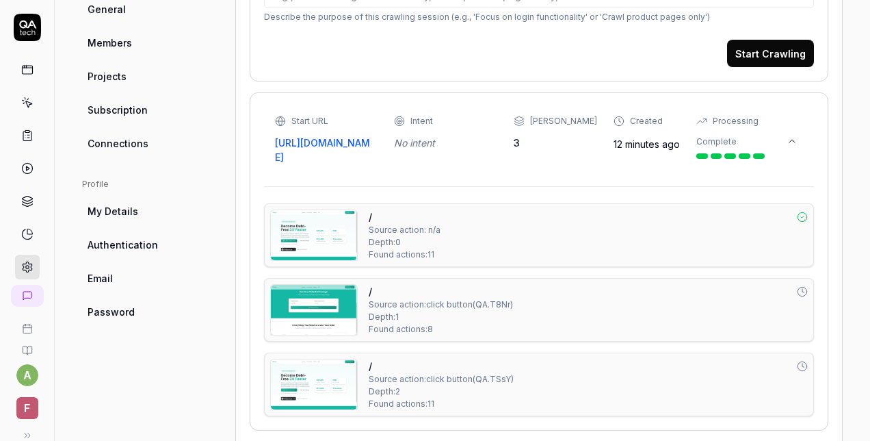
click at [787, 139] on button at bounding box center [792, 141] width 22 height 22
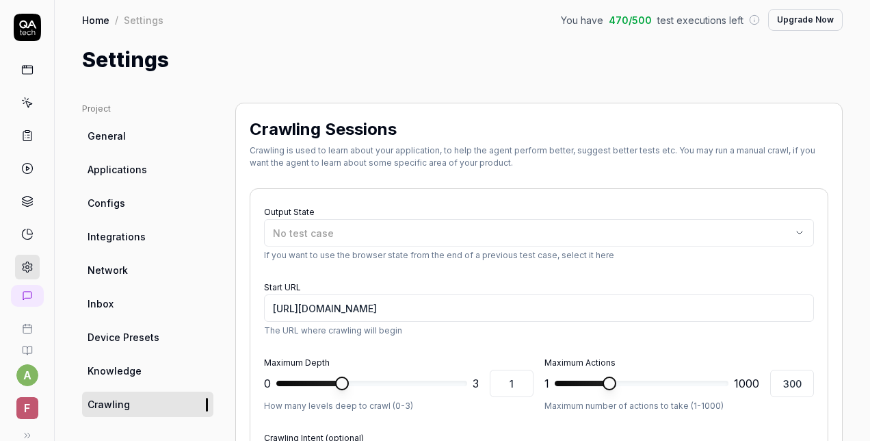
scroll to position [0, 0]
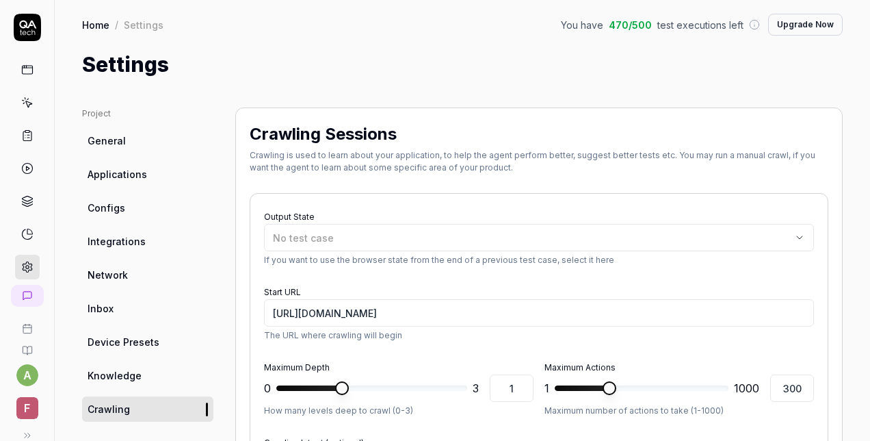
click at [123, 174] on span "Applications" at bounding box center [118, 174] width 60 height 14
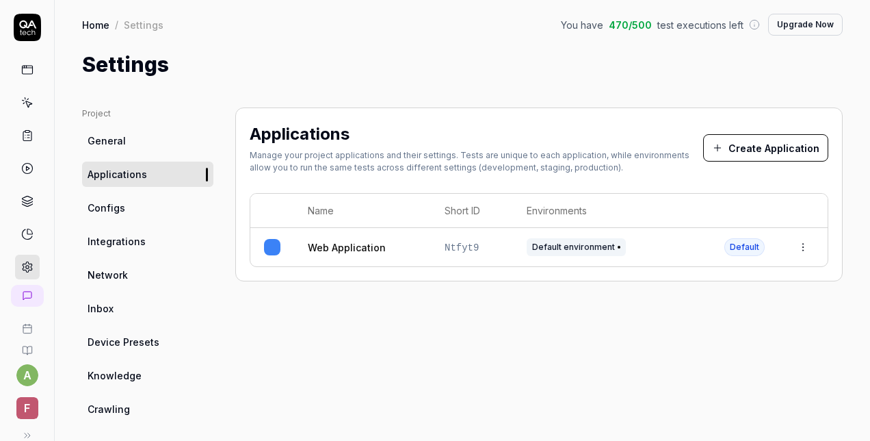
click at [96, 21] on link "Home" at bounding box center [95, 25] width 27 height 14
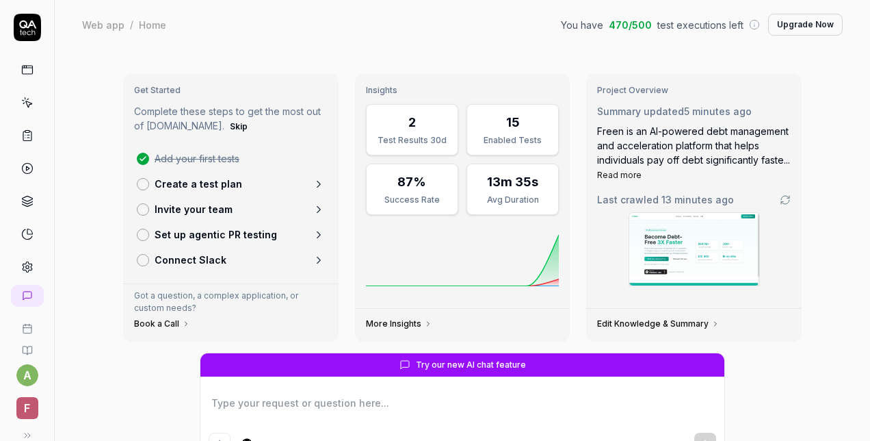
click at [22, 74] on rect at bounding box center [27, 70] width 10 height 8
click at [22, 163] on icon at bounding box center [27, 168] width 12 height 12
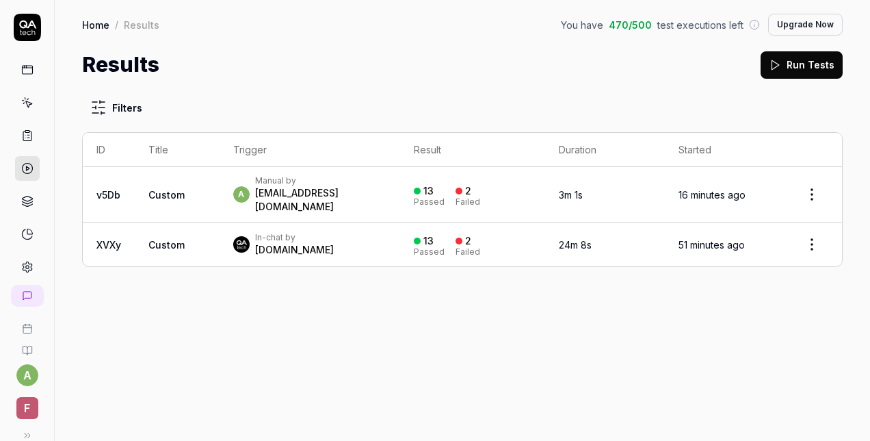
click at [26, 96] on icon at bounding box center [27, 102] width 12 height 12
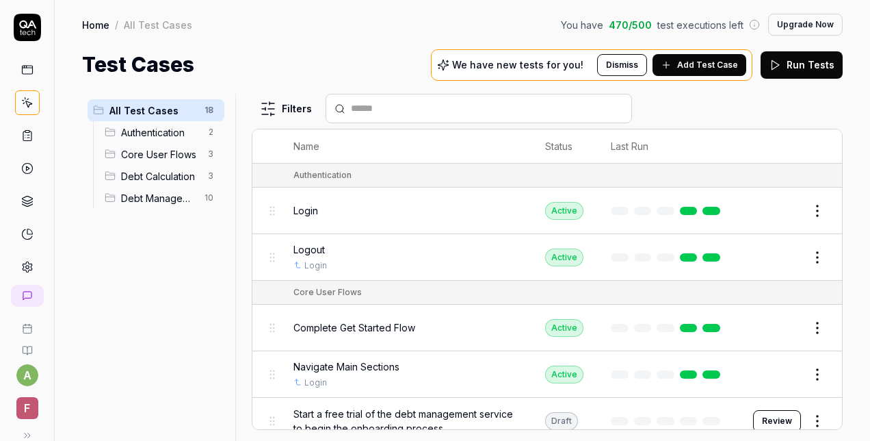
click at [702, 62] on span "Add Test Case" at bounding box center [707, 65] width 61 height 12
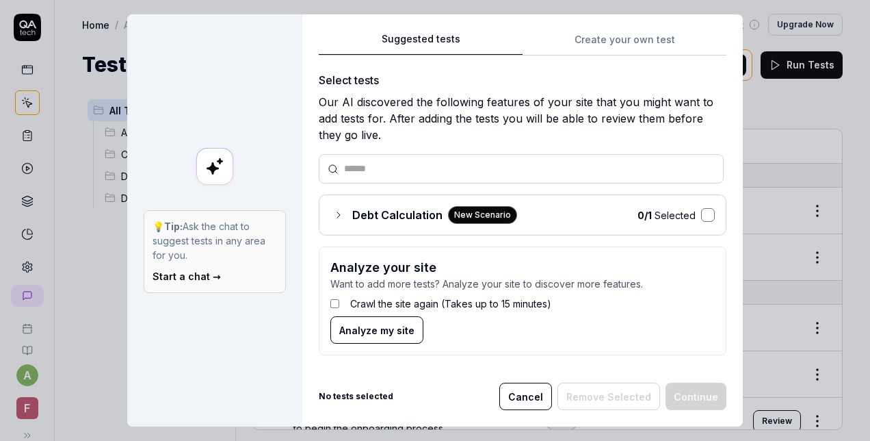
click at [703, 215] on button "button" at bounding box center [708, 215] width 14 height 14
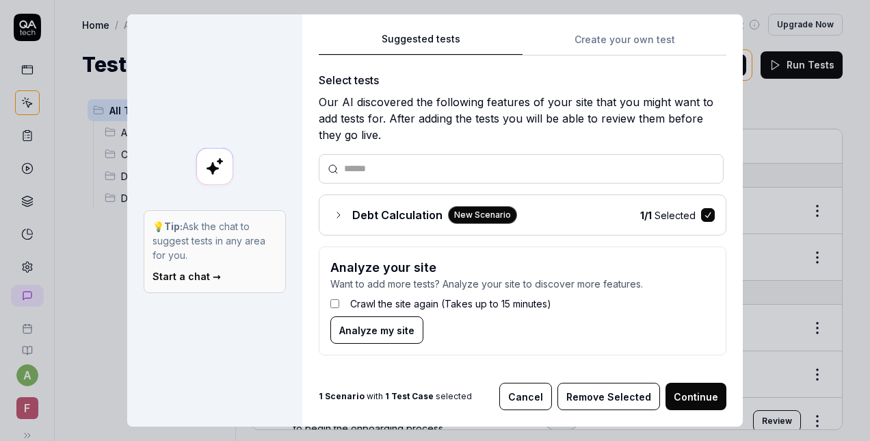
click at [691, 388] on button "Continue" at bounding box center [696, 395] width 61 height 27
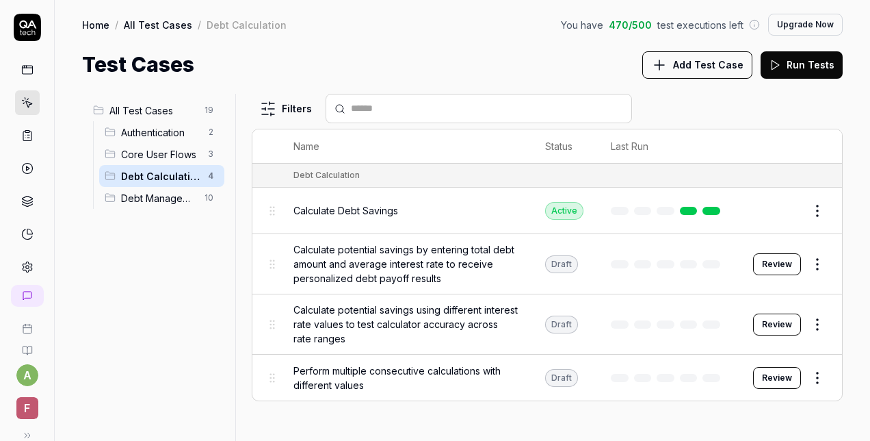
click at [800, 57] on button "Run Tests" at bounding box center [802, 64] width 82 height 27
click at [802, 66] on button "Run Tests" at bounding box center [802, 64] width 82 height 27
click at [821, 261] on html "a F Home / All Test Cases / Debt Calculation You have 440 / 500 test executions…" at bounding box center [435, 220] width 870 height 441
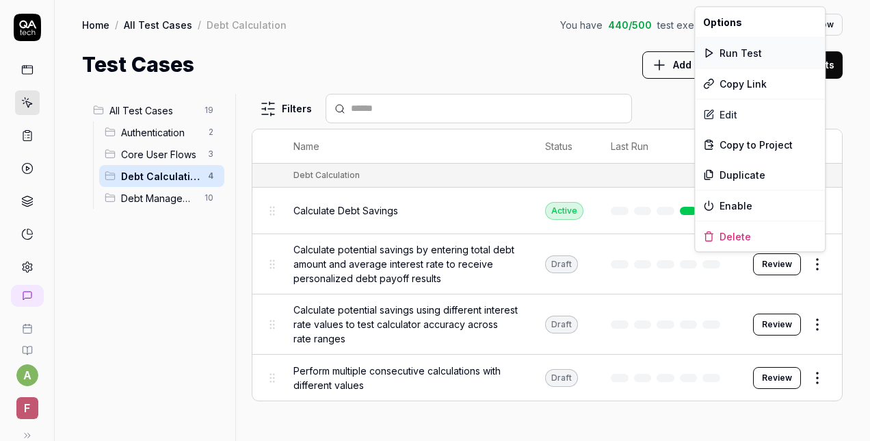
click at [737, 53] on div "Run Test" at bounding box center [760, 53] width 130 height 30
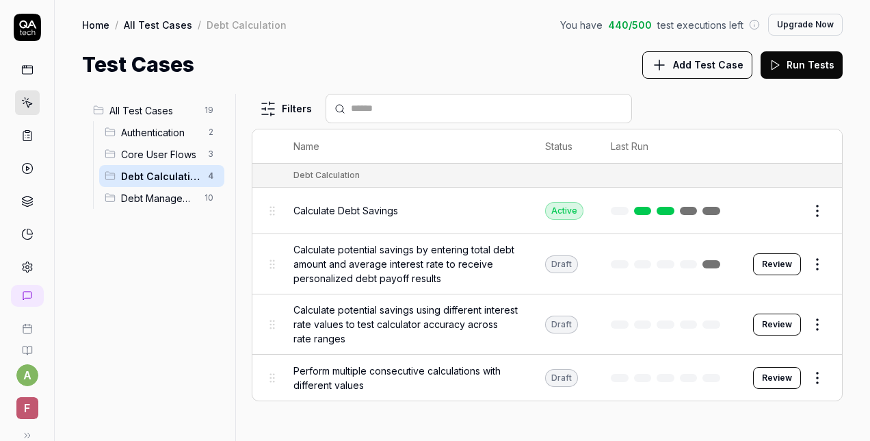
click at [817, 322] on html "a F Home / All Test Cases / Debt Calculation You have 440 / 500 test executions…" at bounding box center [435, 220] width 870 height 441
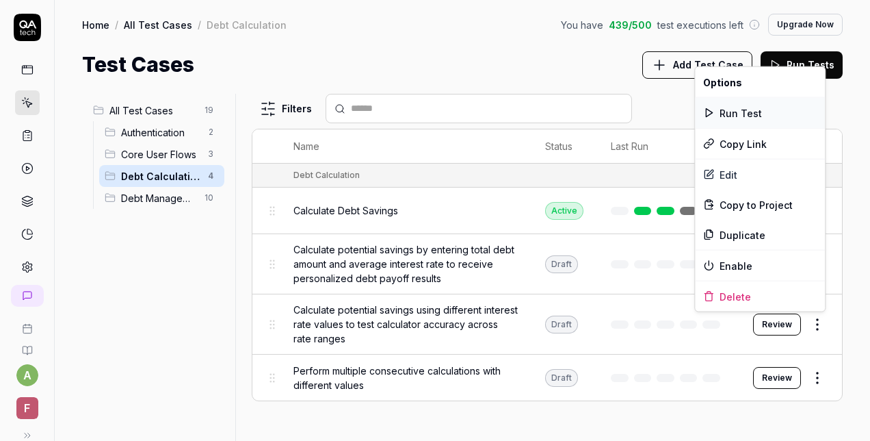
click at [739, 109] on div "Run Test" at bounding box center [760, 113] width 130 height 30
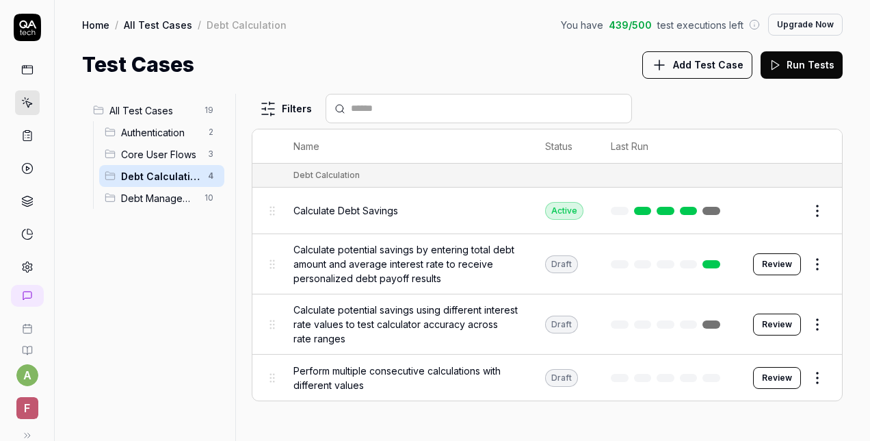
click at [818, 378] on html "a F Home / All Test Cases / Debt Calculation You have 439 / 500 test executions…" at bounding box center [435, 220] width 870 height 441
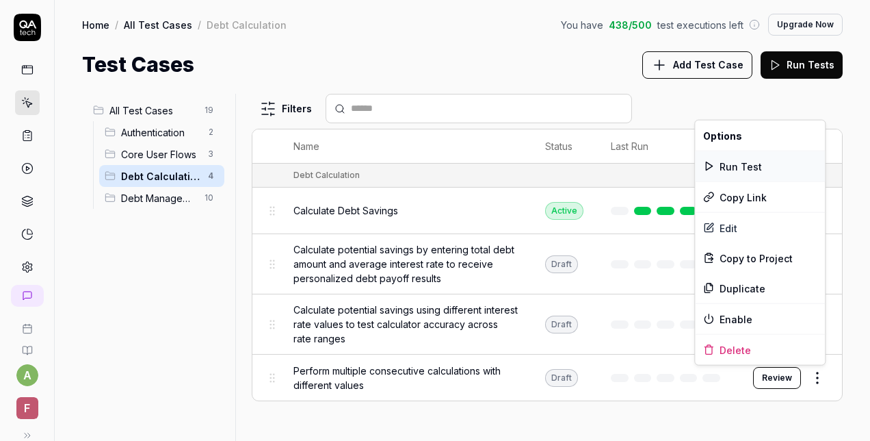
click at [742, 164] on div "Run Test" at bounding box center [760, 166] width 130 height 30
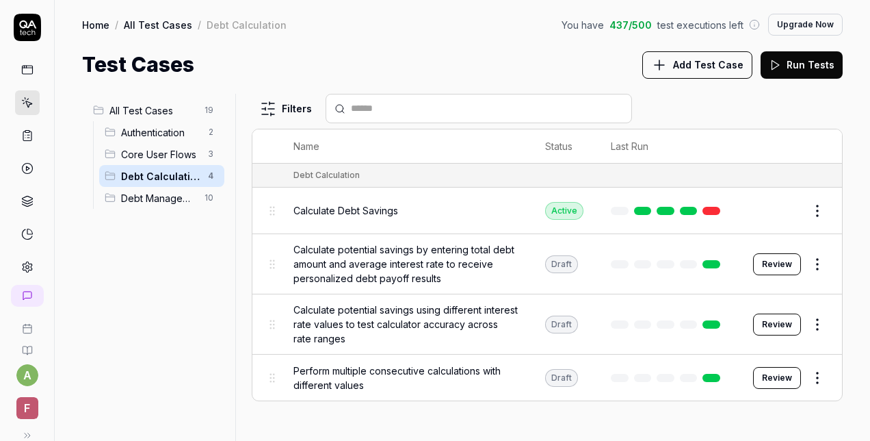
click at [21, 168] on icon at bounding box center [27, 168] width 12 height 12
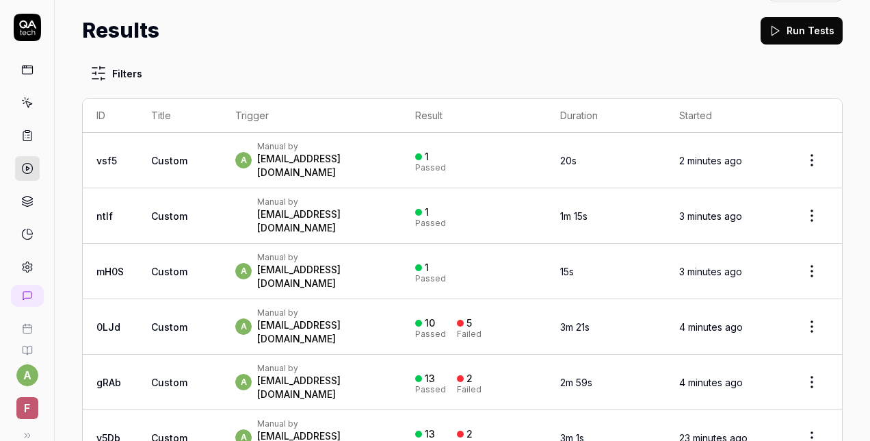
scroll to position [63, 0]
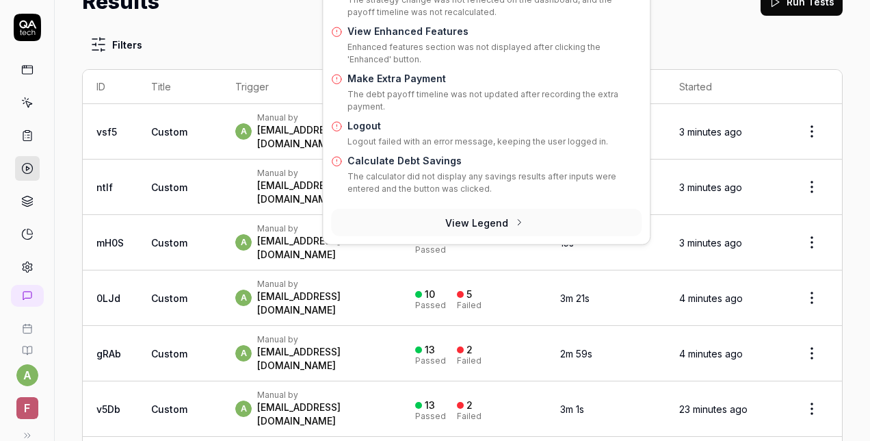
click at [486, 223] on button "View Legend" at bounding box center [486, 222] width 311 height 27
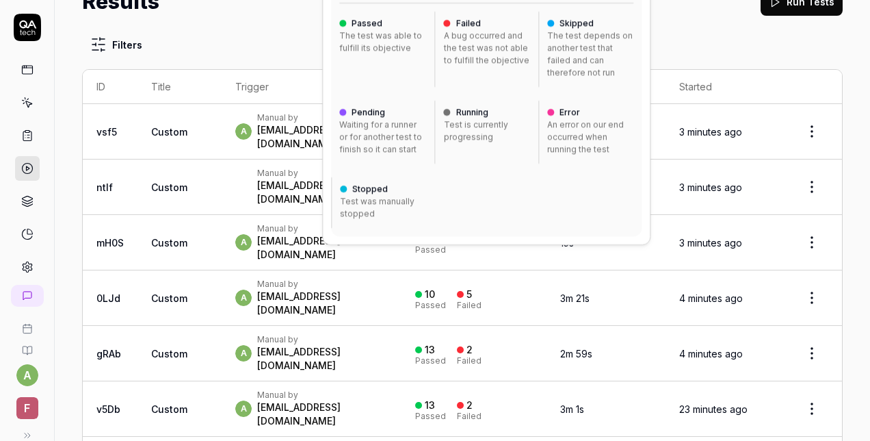
click at [482, 301] on div "Failed" at bounding box center [469, 305] width 25 height 8
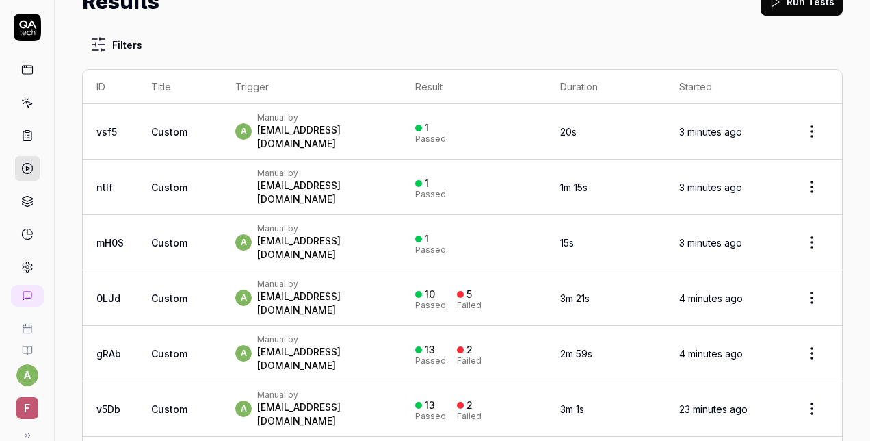
click at [482, 301] on div "Failed" at bounding box center [469, 305] width 25 height 8
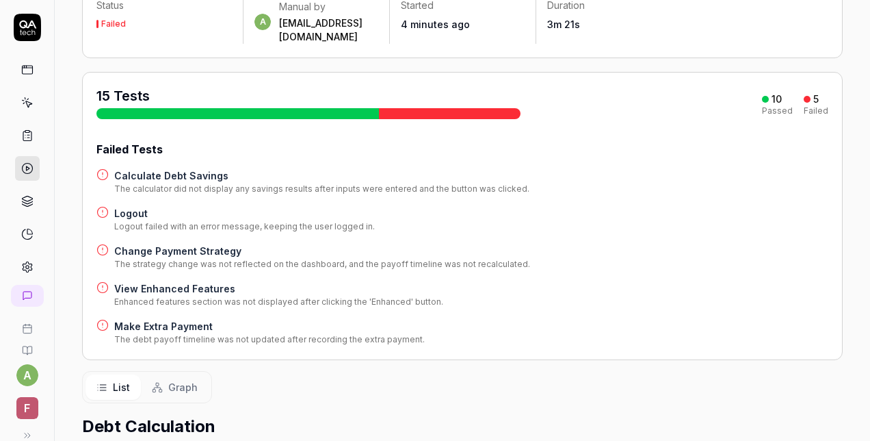
scroll to position [137, 0]
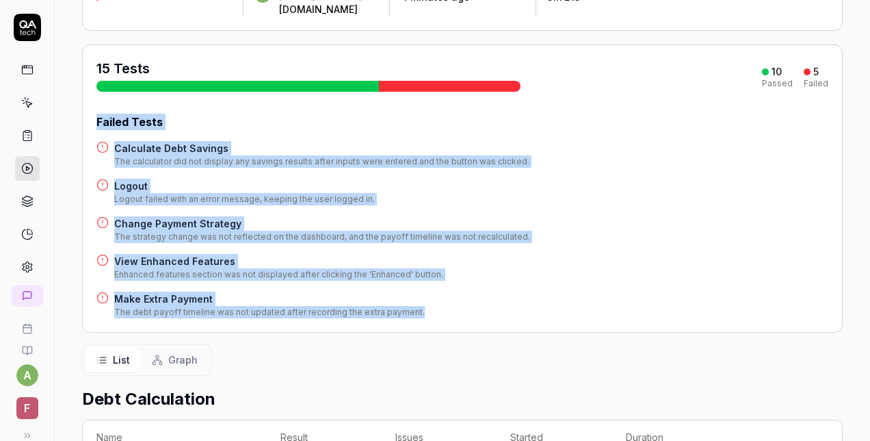
drag, startPoint x: 90, startPoint y: 104, endPoint x: 438, endPoint y: 297, distance: 398.0
click at [438, 297] on div "15 Tests 10 Passed 5 Failed Failed Tests Calculate Debt Savings The calculator …" at bounding box center [462, 188] width 761 height 288
copy div "Failed Tests Calculate Debt Savings The calculator did not display any savings …"
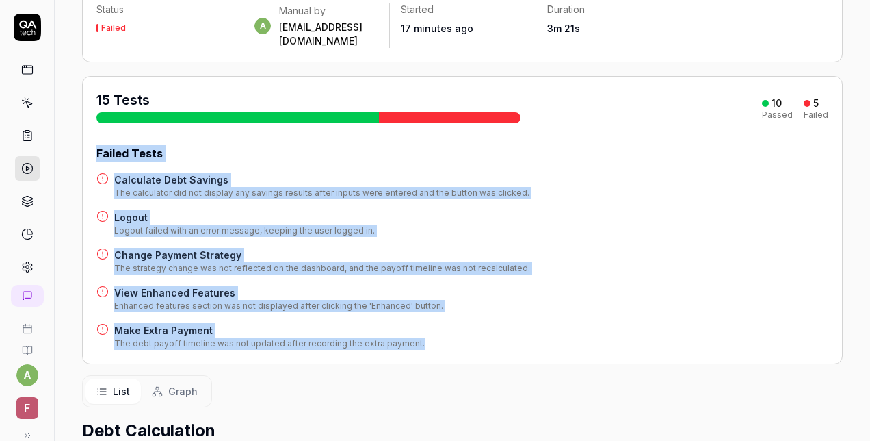
scroll to position [0, 0]
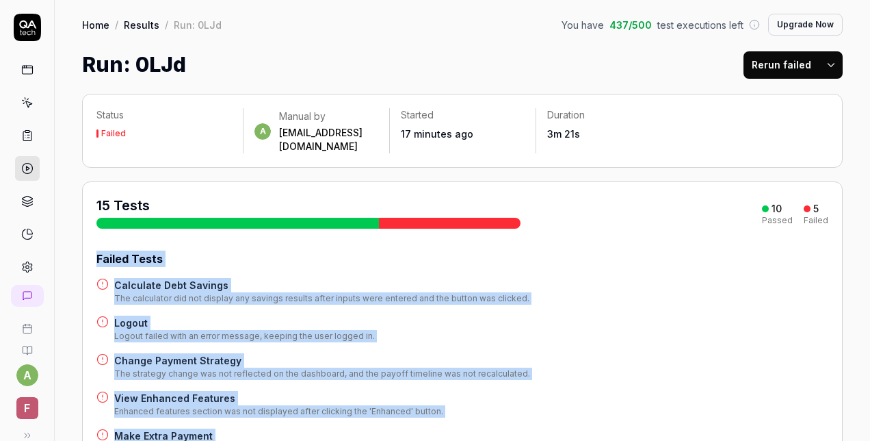
click at [789, 62] on button "Rerun failed" at bounding box center [782, 64] width 76 height 27
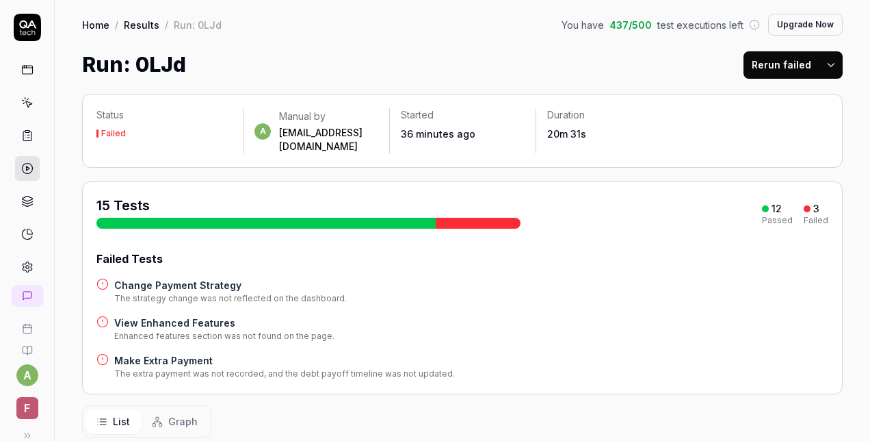
click at [770, 70] on button "Rerun failed" at bounding box center [782, 64] width 76 height 27
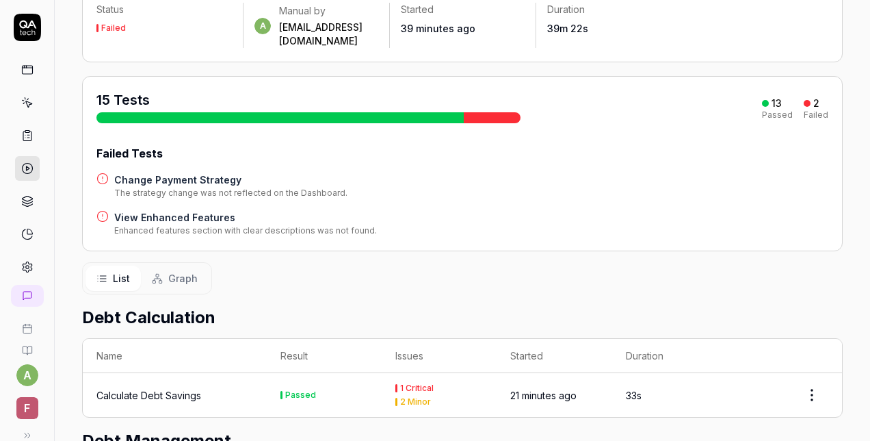
scroll to position [137, 0]
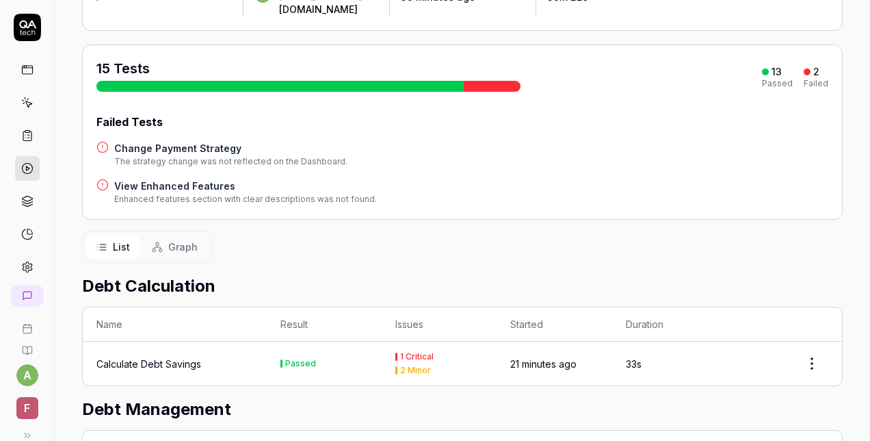
click at [179, 141] on h4 "Change Payment Strategy" at bounding box center [230, 148] width 233 height 14
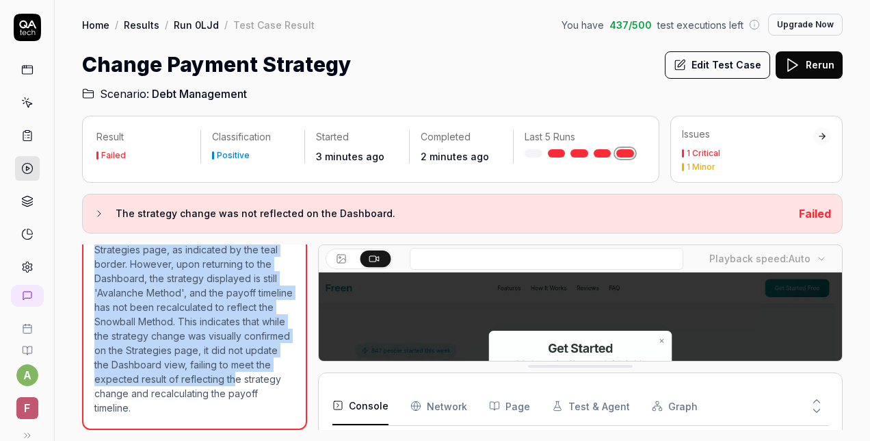
scroll to position [698, 0]
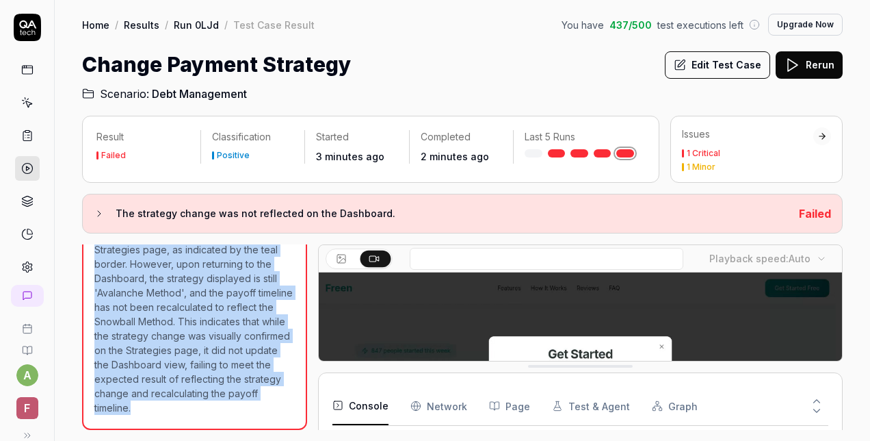
drag, startPoint x: 116, startPoint y: 263, endPoint x: 222, endPoint y: 411, distance: 182.4
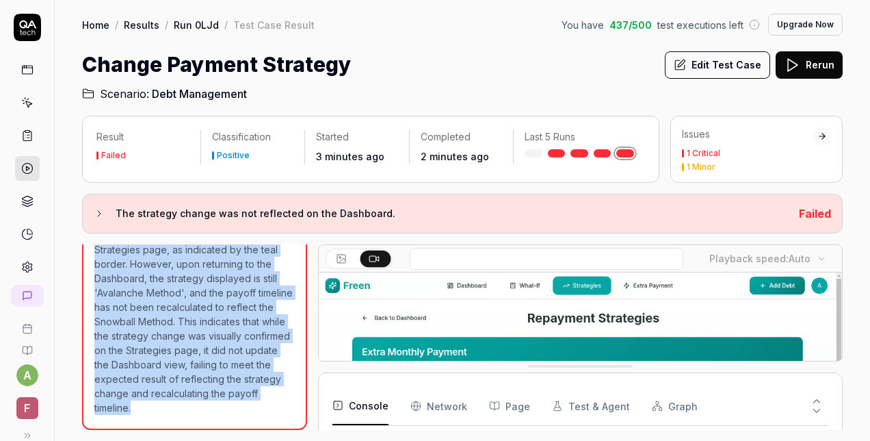
click at [222, 411] on div "The strategy change was not reflected on the Dashboard. 20:11:47 The test case …" at bounding box center [194, 275] width 225 height 309
copy div "he strategy change was not reflected on the Dashboard. 20:11:47 The test case e…"
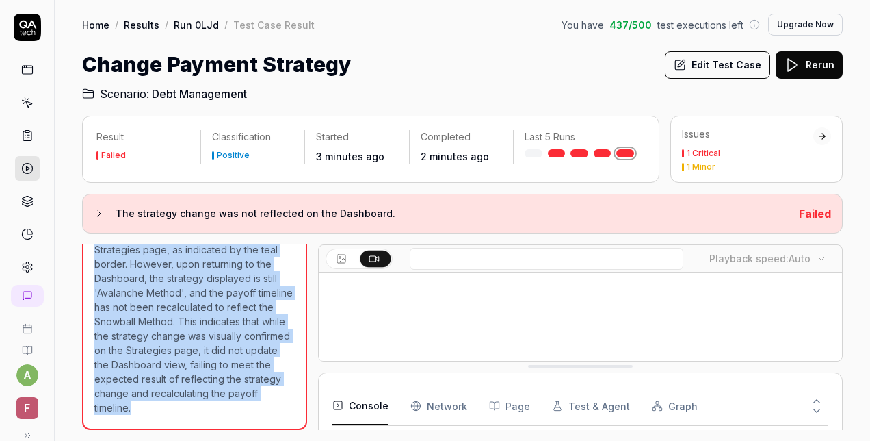
scroll to position [137, 0]
click at [23, 201] on icon at bounding box center [27, 201] width 12 height 12
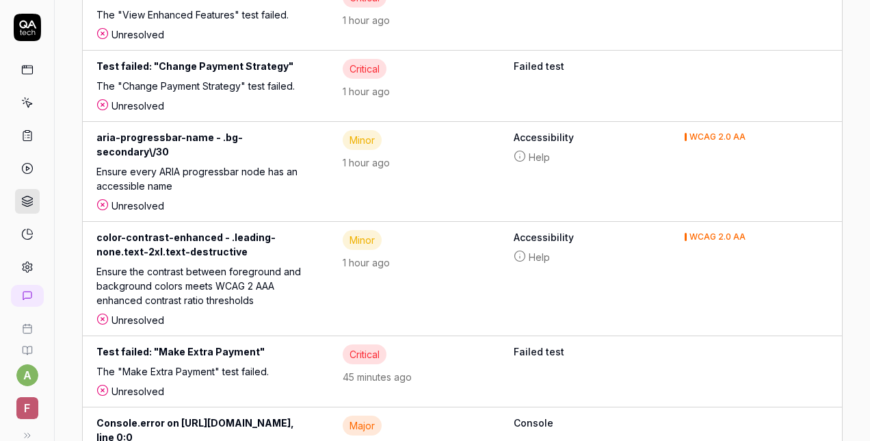
scroll to position [410, 0]
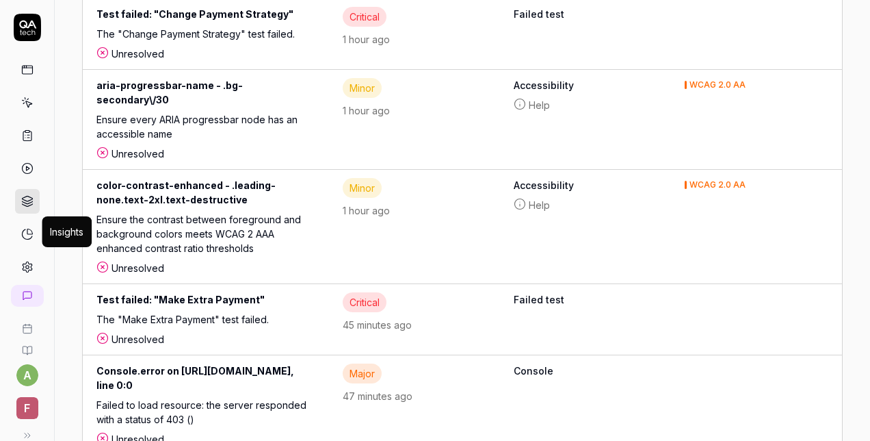
click at [34, 234] on link at bounding box center [27, 234] width 25 height 25
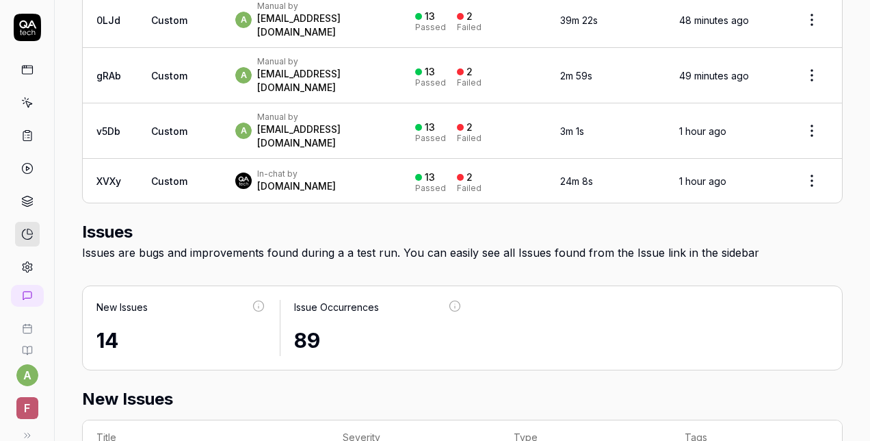
scroll to position [684, 0]
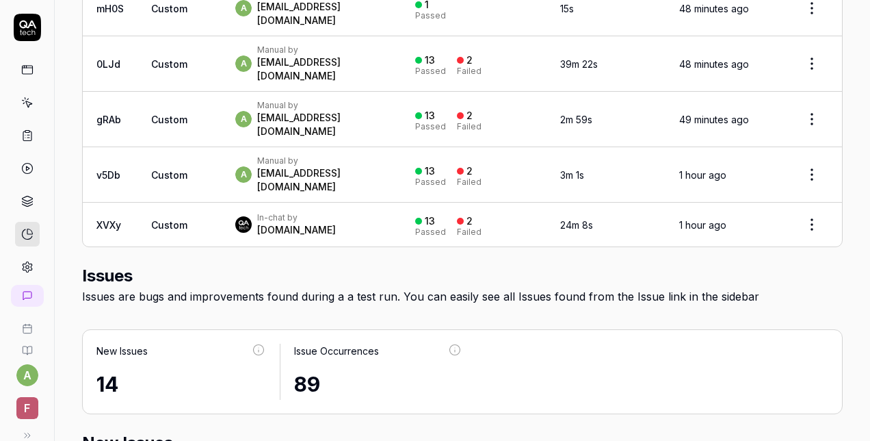
click at [21, 101] on icon at bounding box center [27, 102] width 12 height 12
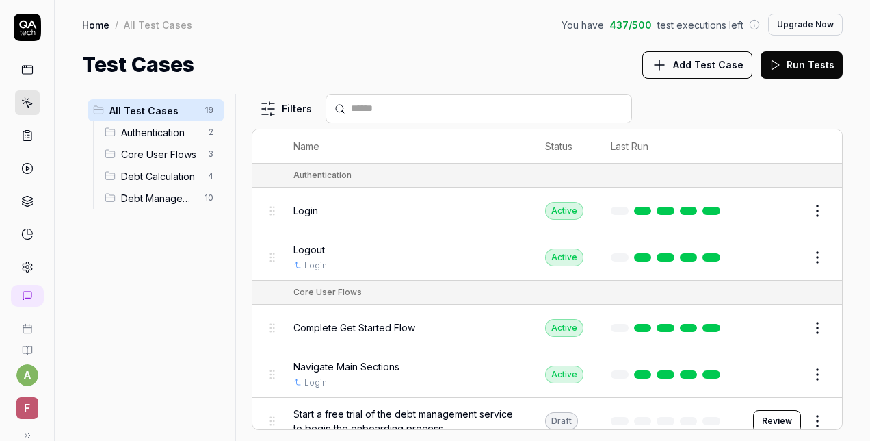
click at [99, 23] on link "Home" at bounding box center [95, 25] width 27 height 14
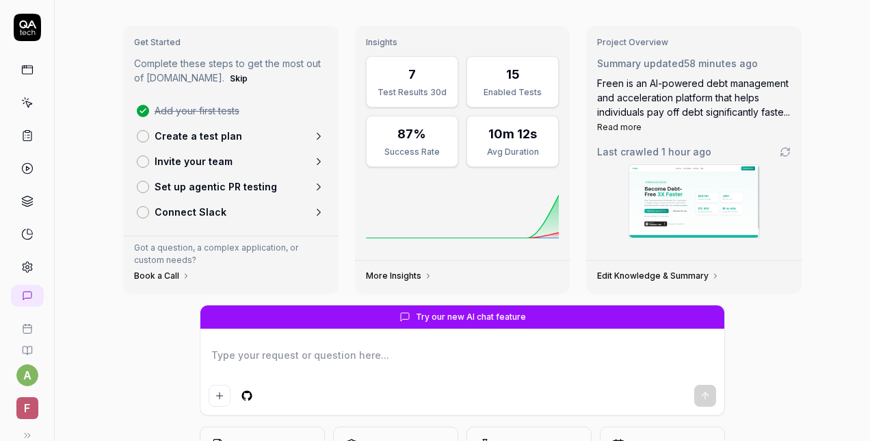
scroll to position [68, 0]
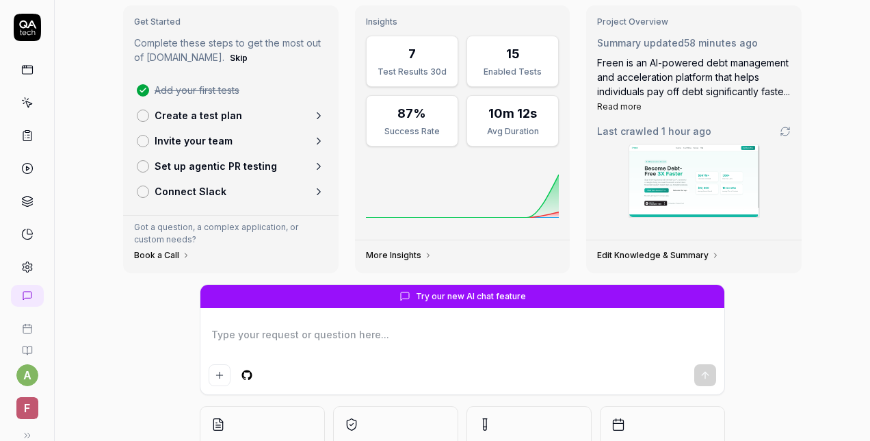
click at [22, 97] on icon at bounding box center [27, 102] width 12 height 12
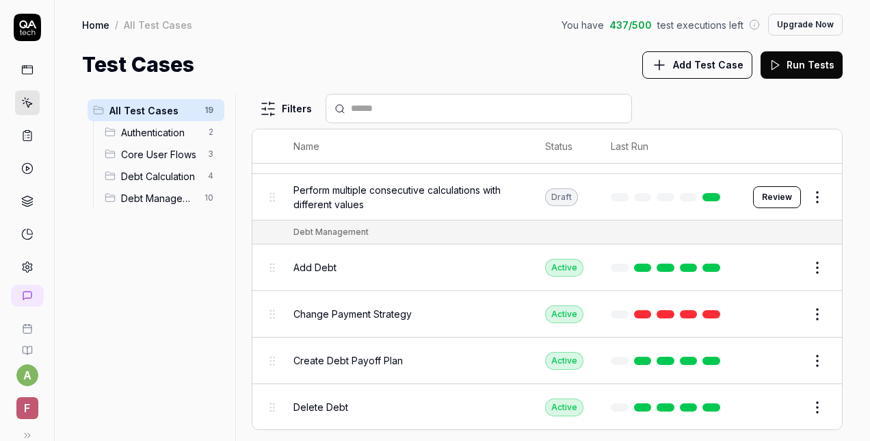
scroll to position [479, 0]
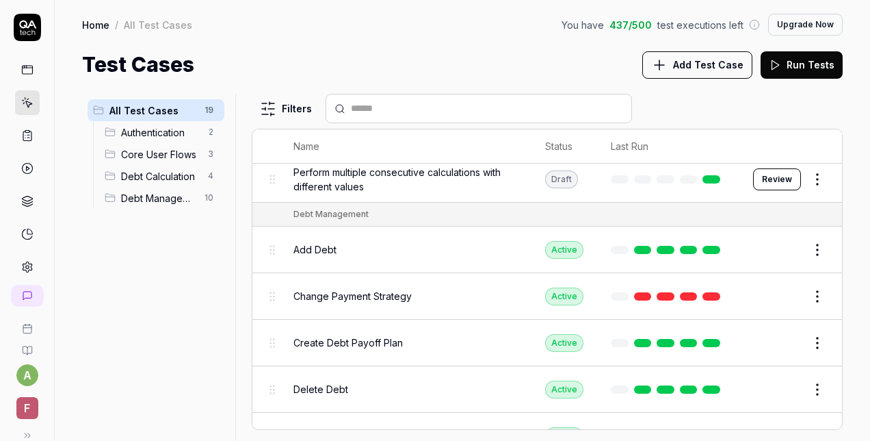
click at [363, 289] on span "Change Payment Strategy" at bounding box center [352, 296] width 118 height 14
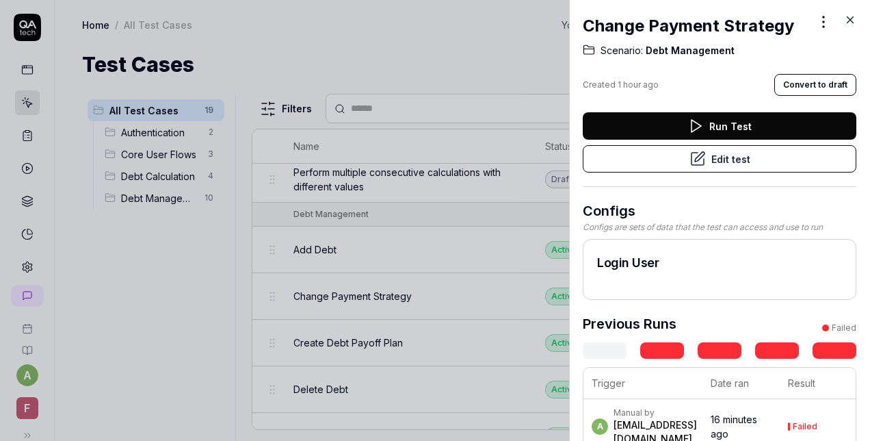
click at [692, 122] on polygon at bounding box center [697, 126] width 10 height 12
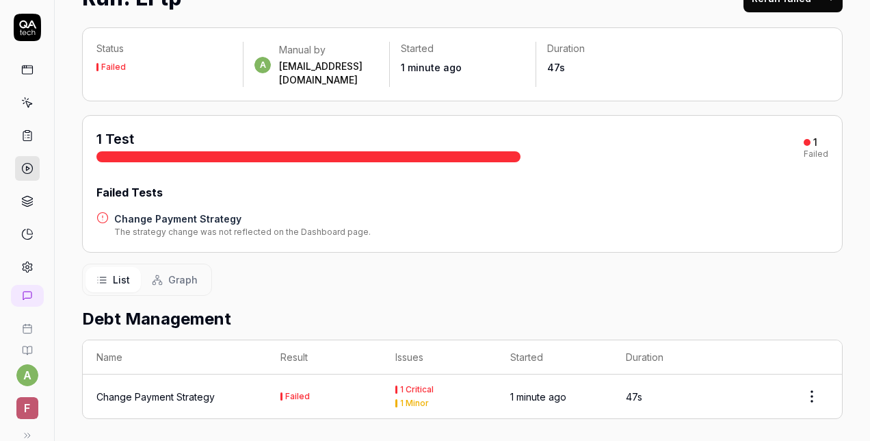
scroll to position [96, 0]
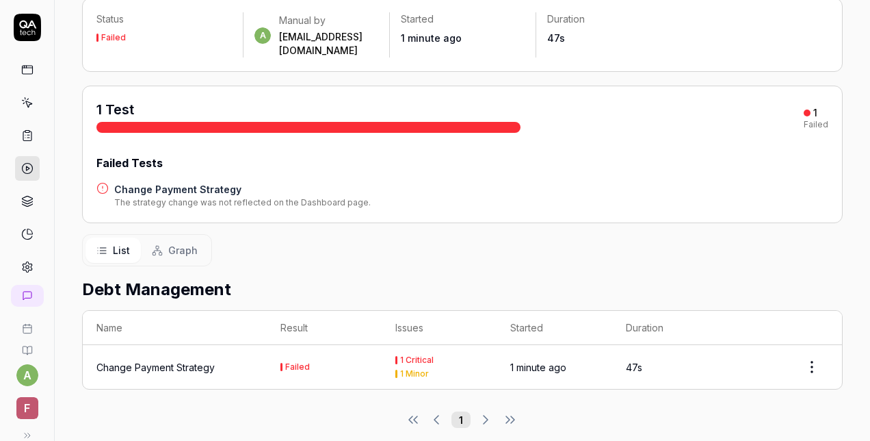
click at [295, 363] on div "Failed" at bounding box center [297, 367] width 25 height 8
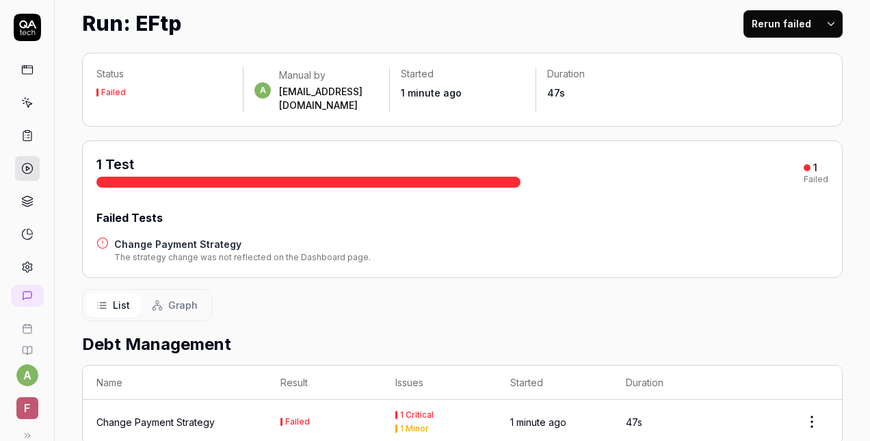
scroll to position [68, 0]
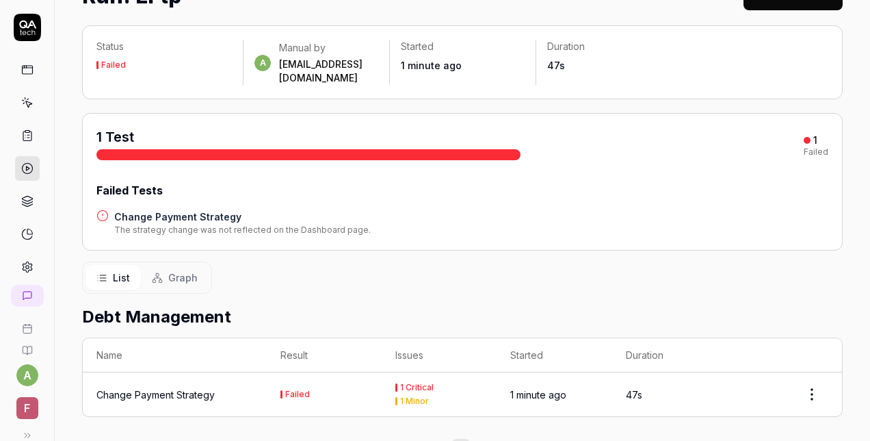
click at [231, 224] on div "The strategy change was not reflected on the Dashboard page." at bounding box center [242, 230] width 257 height 12
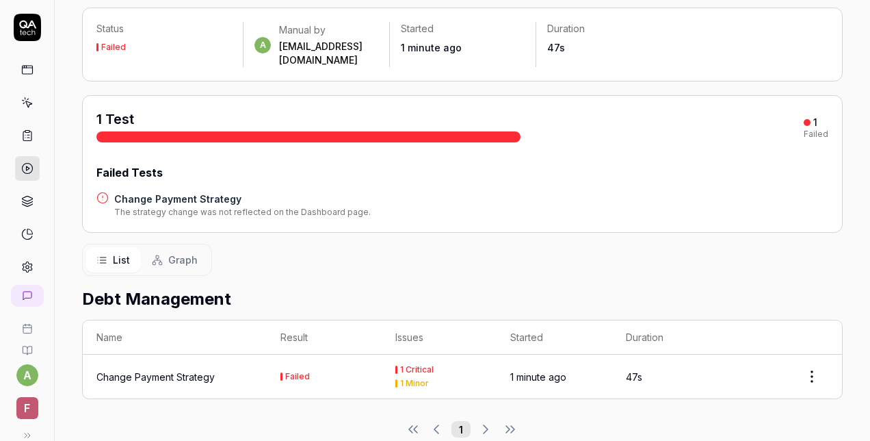
scroll to position [96, 0]
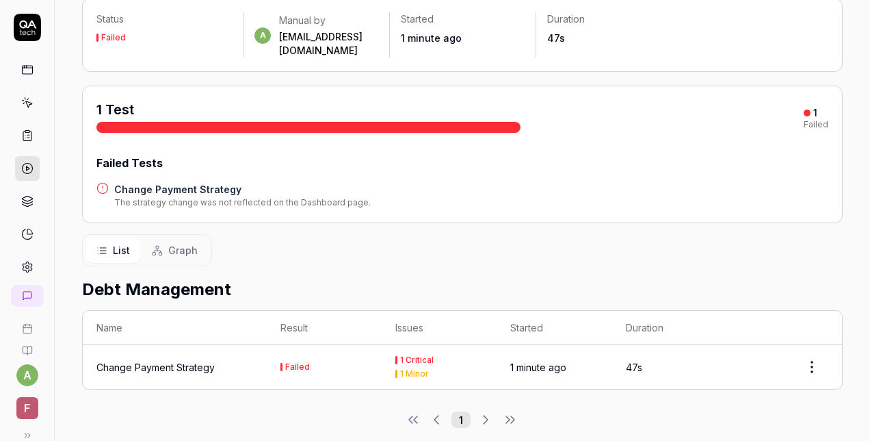
click at [143, 360] on div "Change Payment Strategy" at bounding box center [155, 367] width 118 height 14
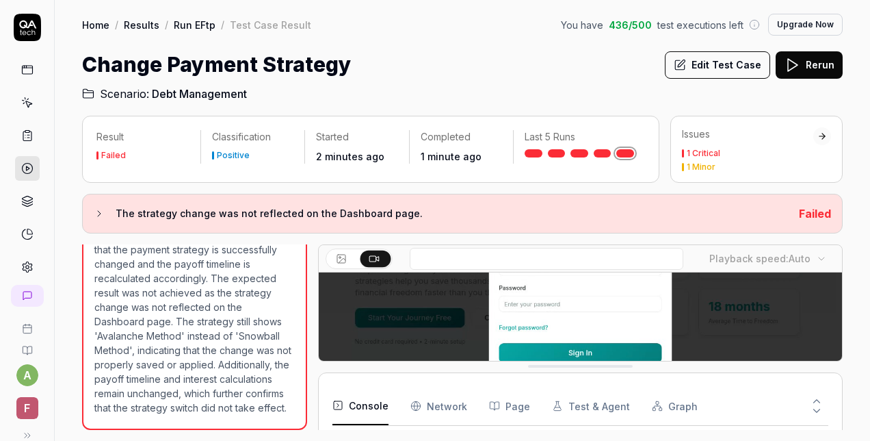
scroll to position [670, 0]
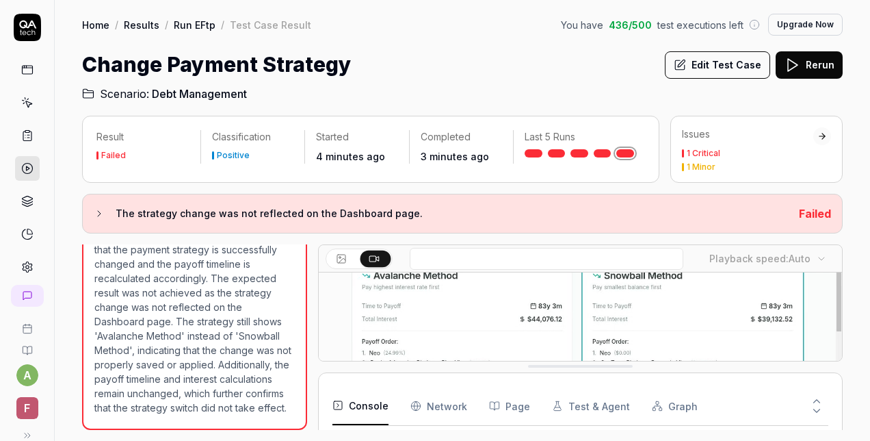
click at [98, 25] on link "Home" at bounding box center [95, 25] width 27 height 14
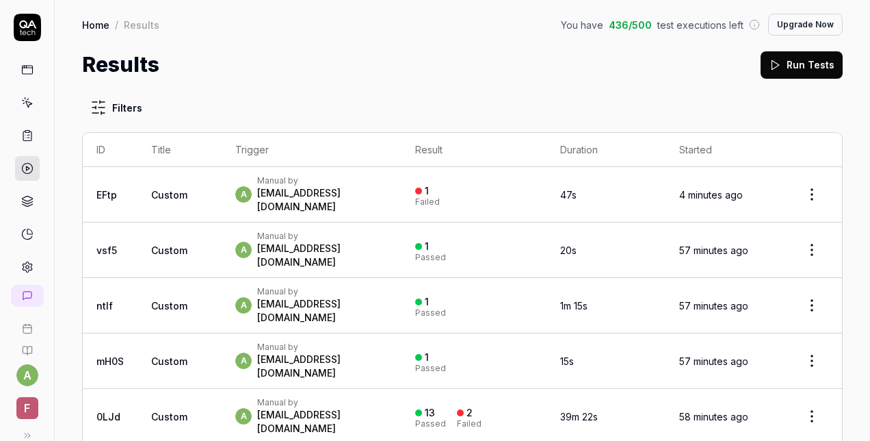
click at [806, 190] on html "a F Home / Results You have 436 / 500 test executions left Upgrade Now Home / R…" at bounding box center [435, 220] width 870 height 441
click at [561, 81] on html "a F Home / Results You have 436 / 500 test executions left Upgrade Now Home / R…" at bounding box center [435, 220] width 870 height 441
click at [22, 134] on icon at bounding box center [27, 135] width 12 height 12
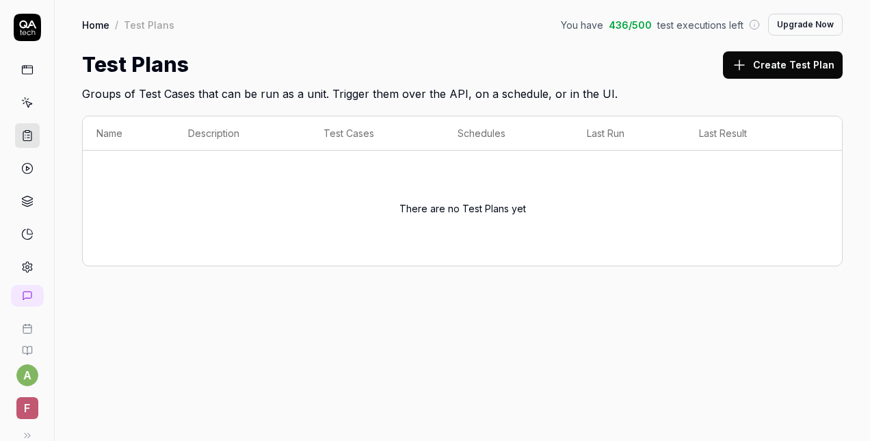
click at [27, 70] on rect at bounding box center [27, 70] width 10 height 8
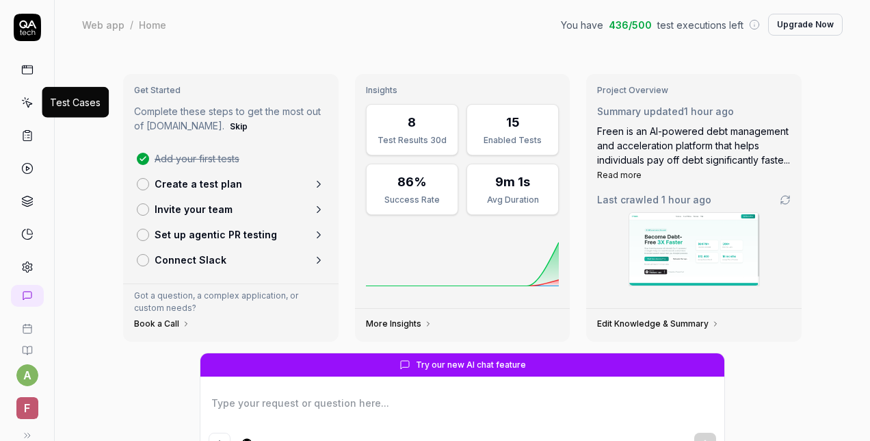
type textarea "*"
click at [24, 100] on icon at bounding box center [27, 102] width 12 height 12
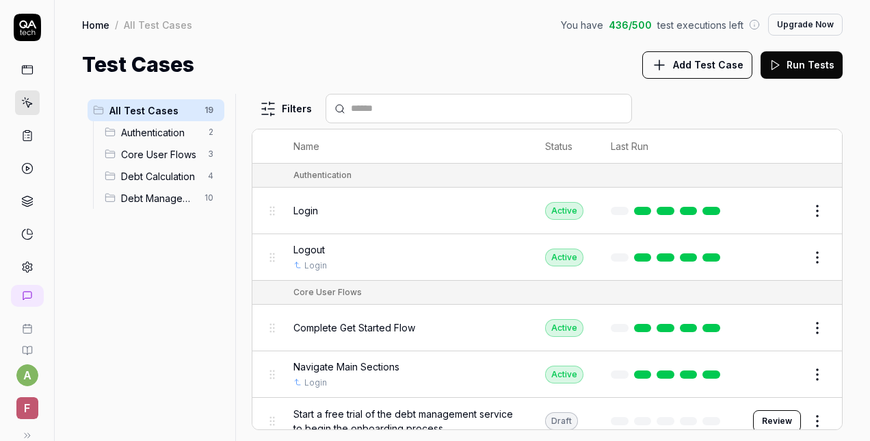
click at [23, 166] on icon at bounding box center [27, 168] width 12 height 12
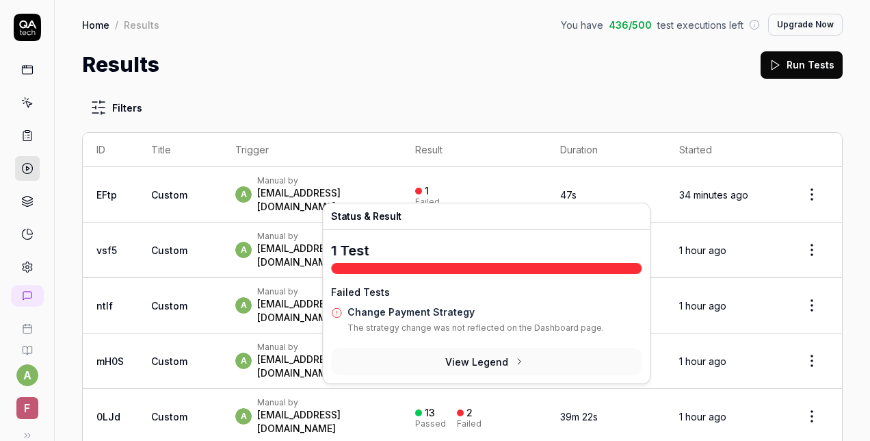
click at [475, 327] on p "The strategy change was not reflected on the Dashboard page." at bounding box center [494, 331] width 294 height 18
click at [429, 186] on div "1" at bounding box center [422, 191] width 14 height 12
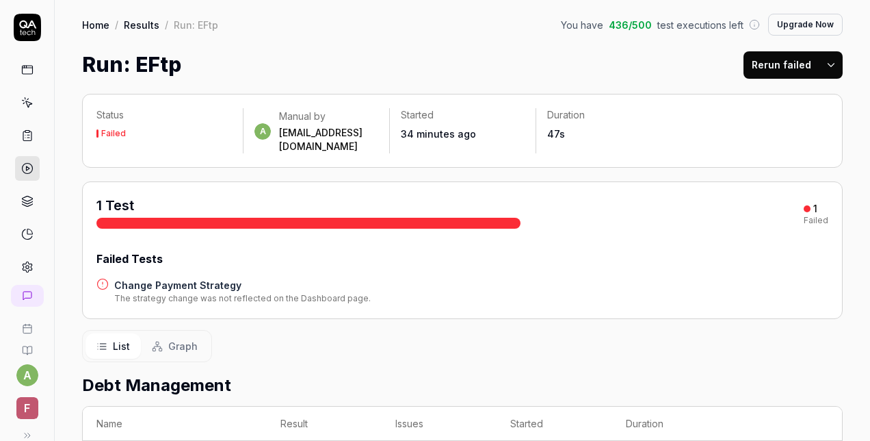
click at [439, 196] on div "1 Test" at bounding box center [308, 212] width 424 height 33
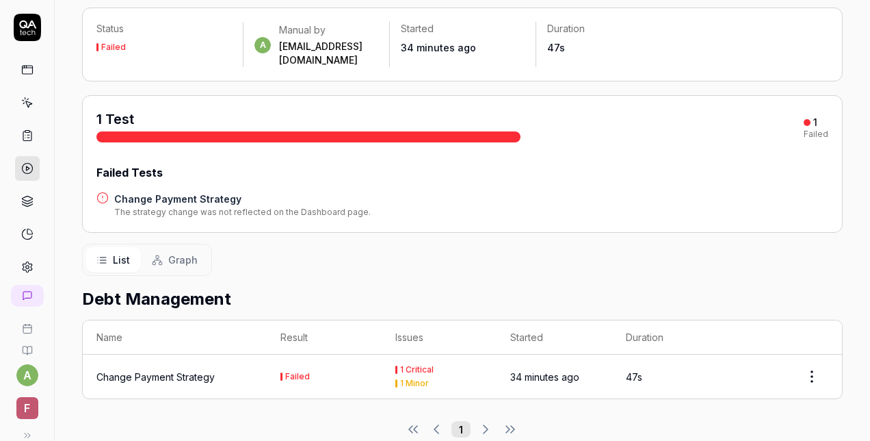
scroll to position [96, 0]
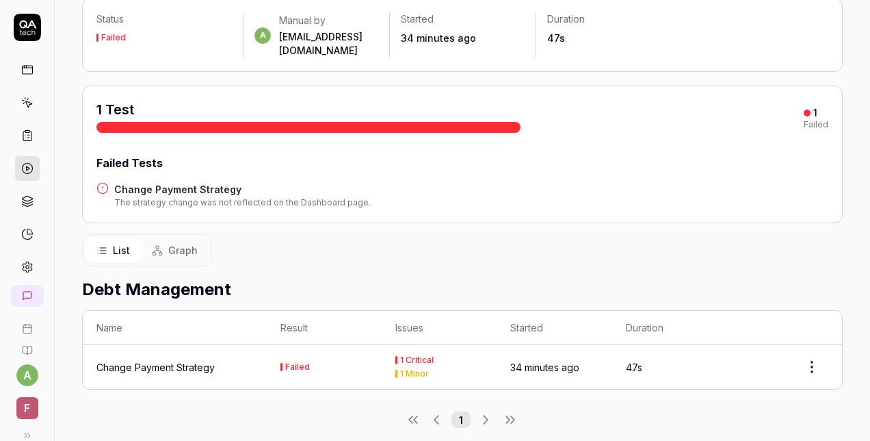
click at [214, 182] on h4 "Change Payment Strategy" at bounding box center [242, 189] width 257 height 14
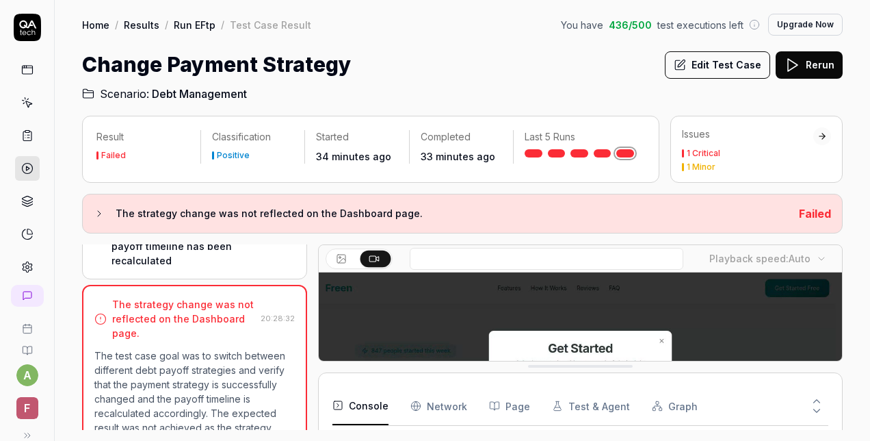
scroll to position [547, 0]
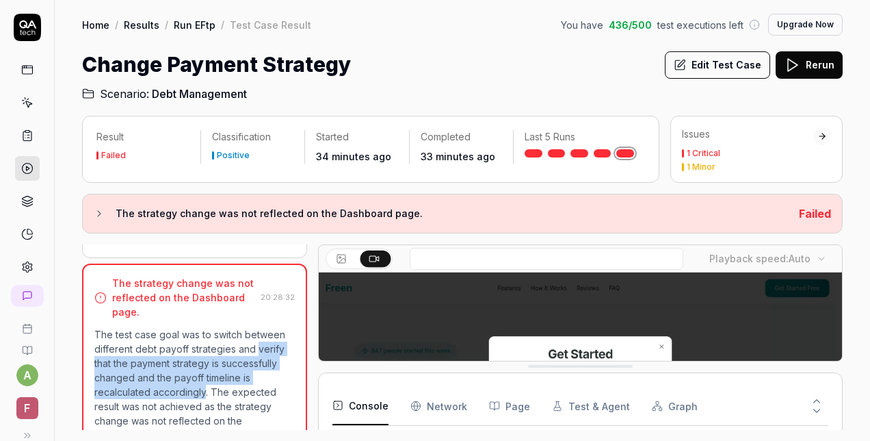
drag, startPoint x: 256, startPoint y: 344, endPoint x: 207, endPoint y: 390, distance: 67.3
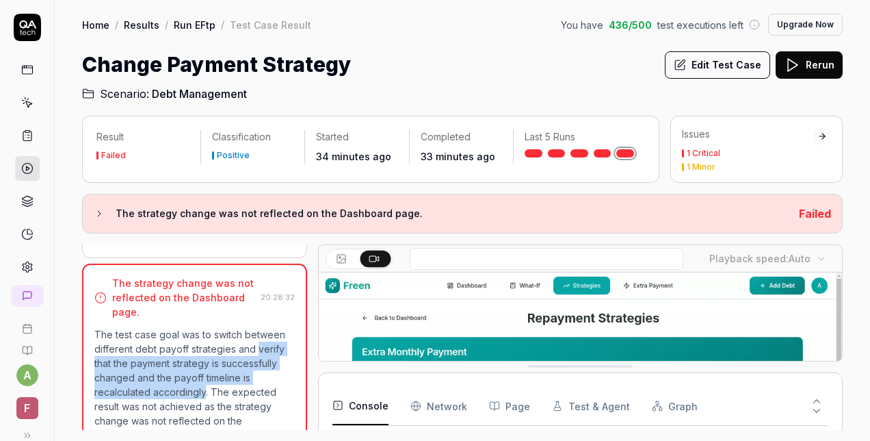
click at [207, 390] on p "The test case goal was to switch between different debt payoff strategies and v…" at bounding box center [194, 427] width 200 height 201
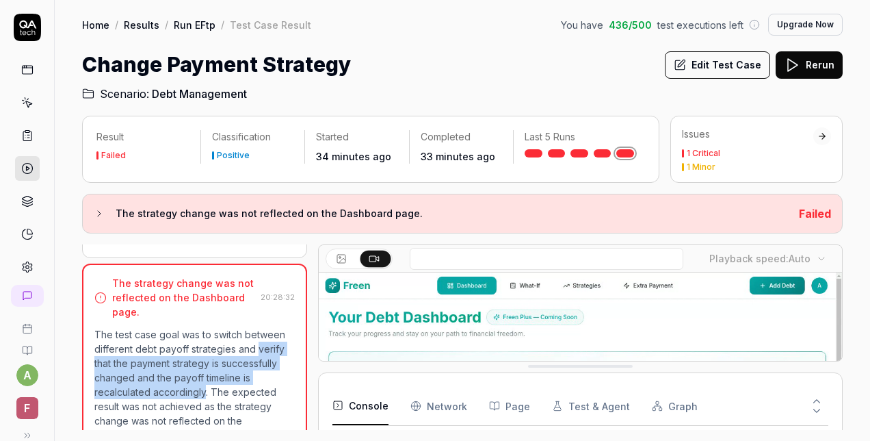
copy p "verify that the payment strategy is successfully changed and the payoff timelin…"
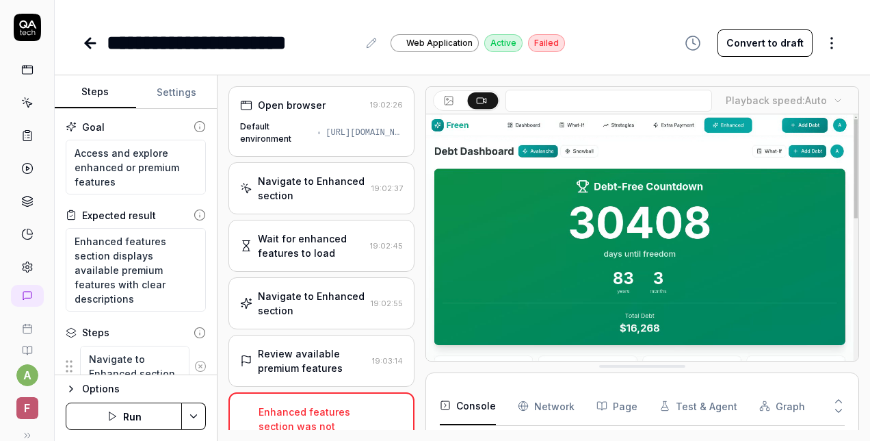
scroll to position [326, 0]
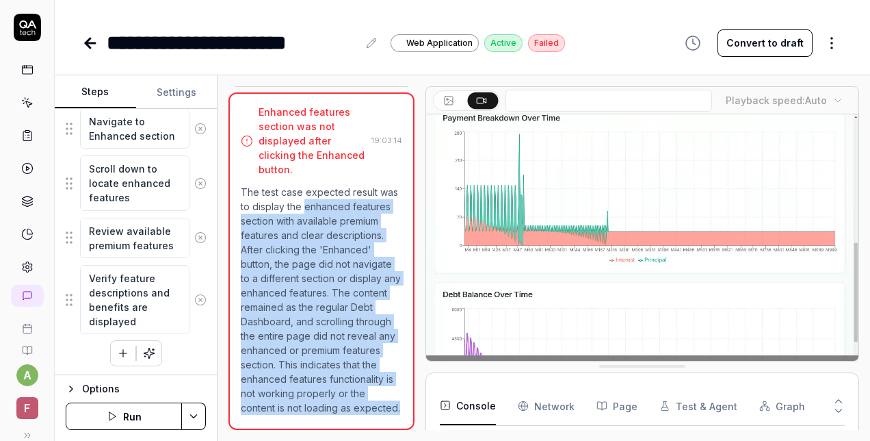
drag, startPoint x: 327, startPoint y: 181, endPoint x: 368, endPoint y: 406, distance: 228.8
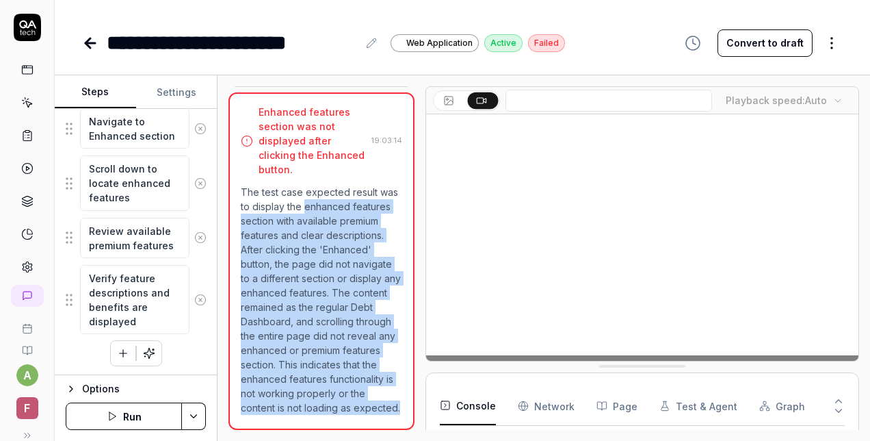
click at [368, 406] on p "The test case expected result was to display the enhanced features section with…" at bounding box center [321, 300] width 161 height 230
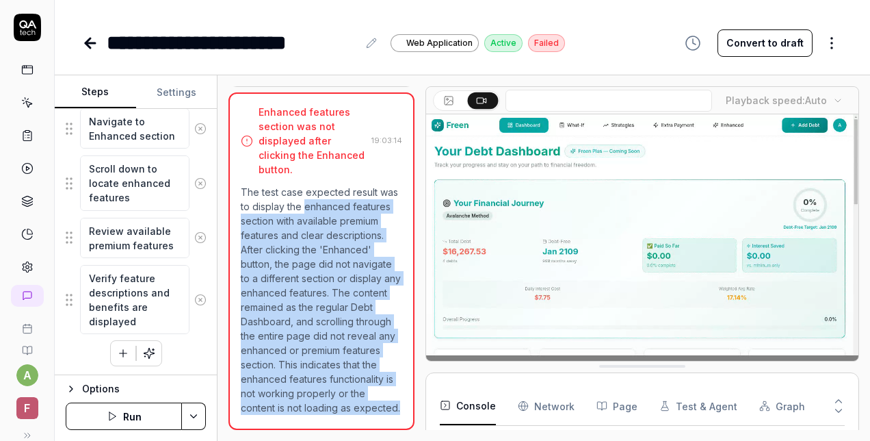
copy p "enhanced features section with available premium features and clear description…"
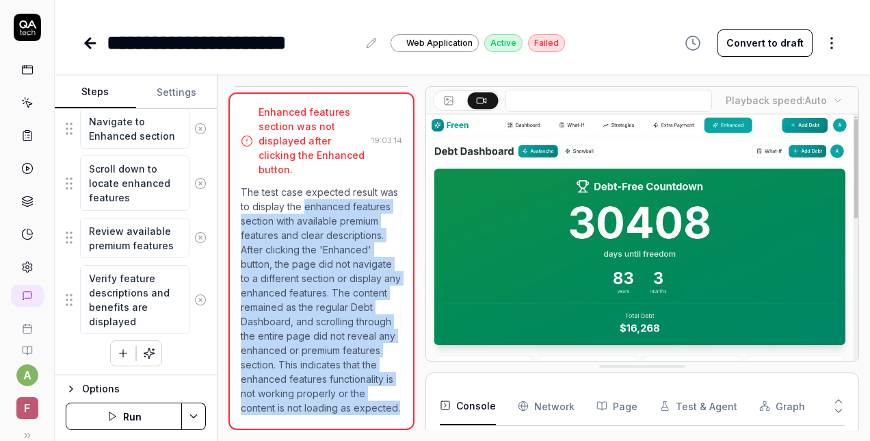
type textarea "*"
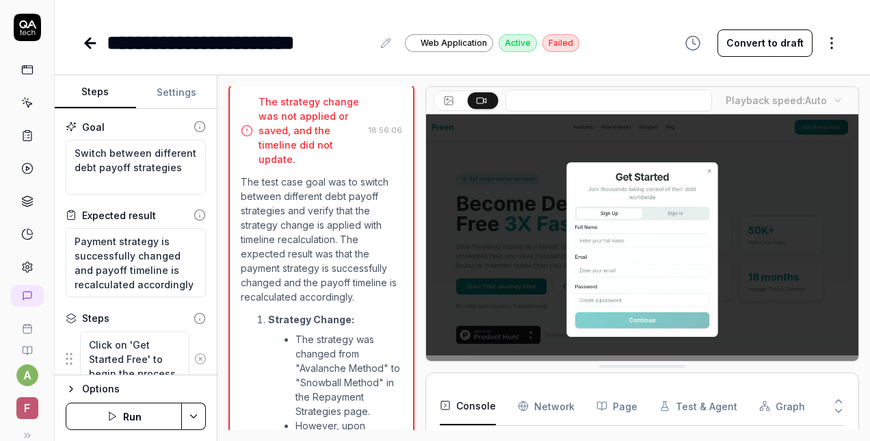
scroll to position [278, 0]
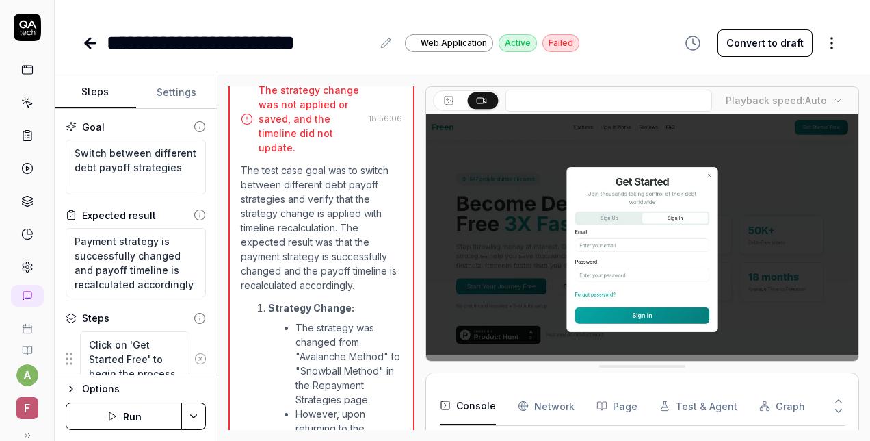
type textarea "*"
